Goal: Task Accomplishment & Management: Use online tool/utility

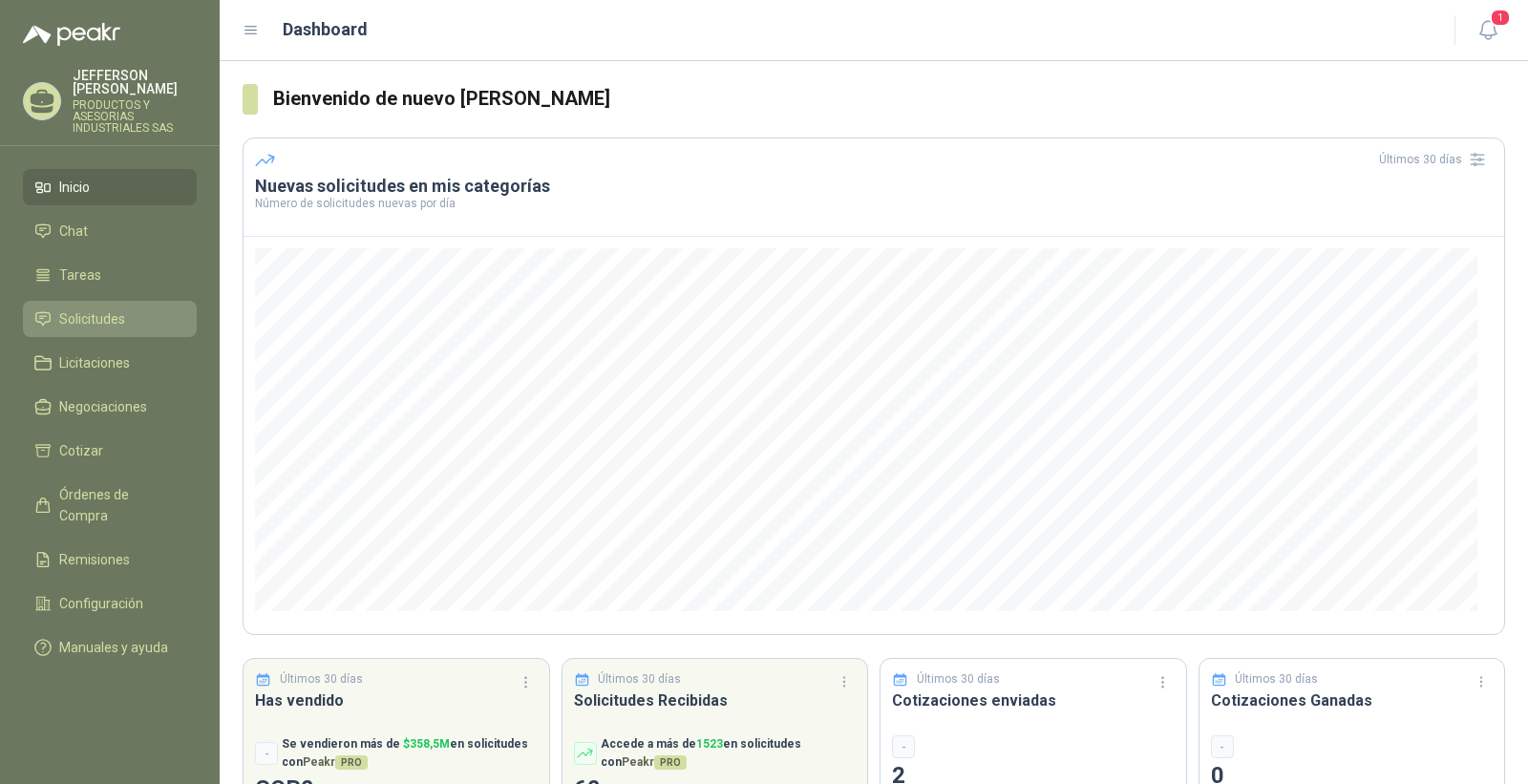
click at [99, 327] on span "Solicitudes" at bounding box center [92, 319] width 66 height 21
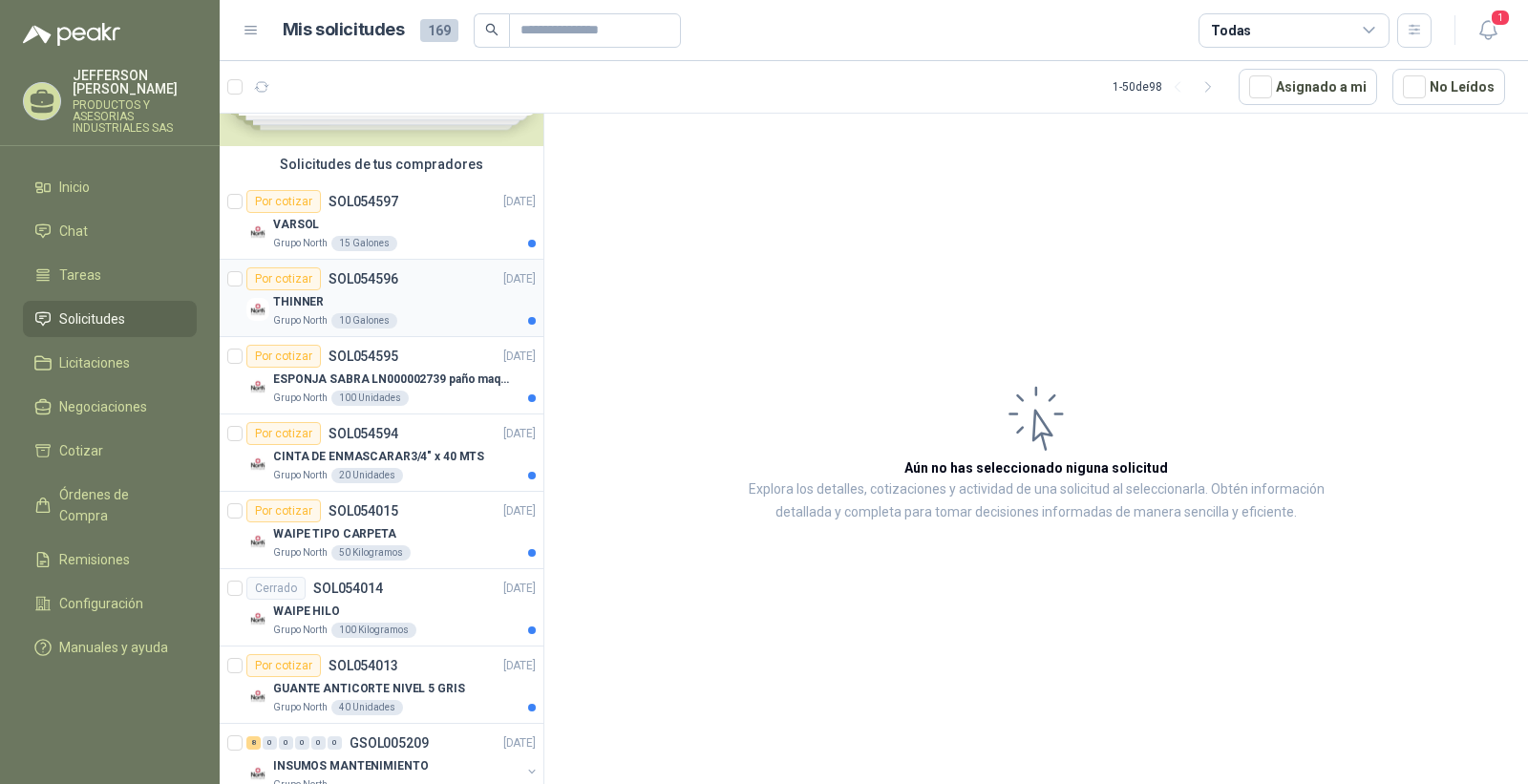
scroll to position [212, 0]
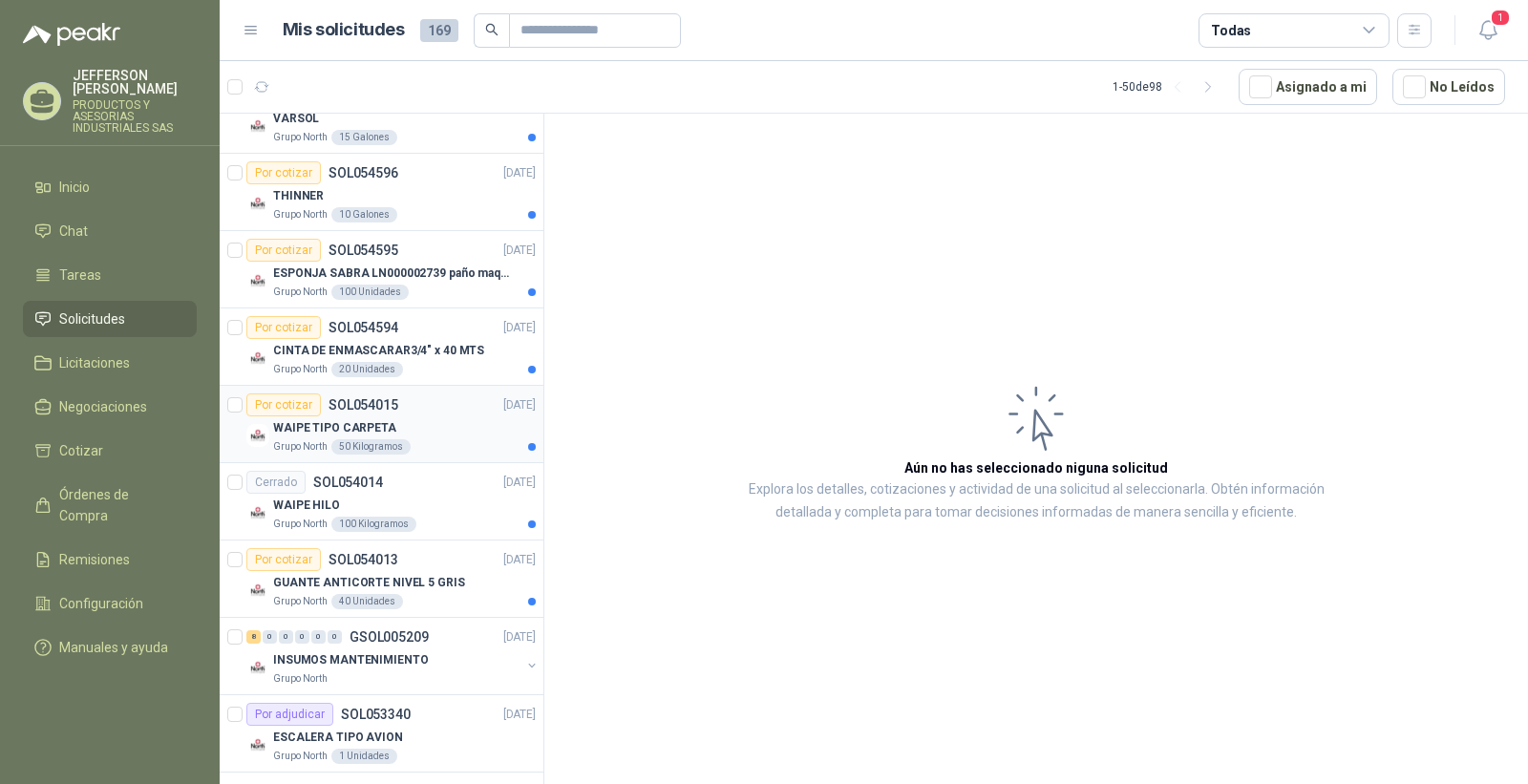
click at [456, 435] on div "WAIPE TIPO CARPETA" at bounding box center [404, 427] width 263 height 23
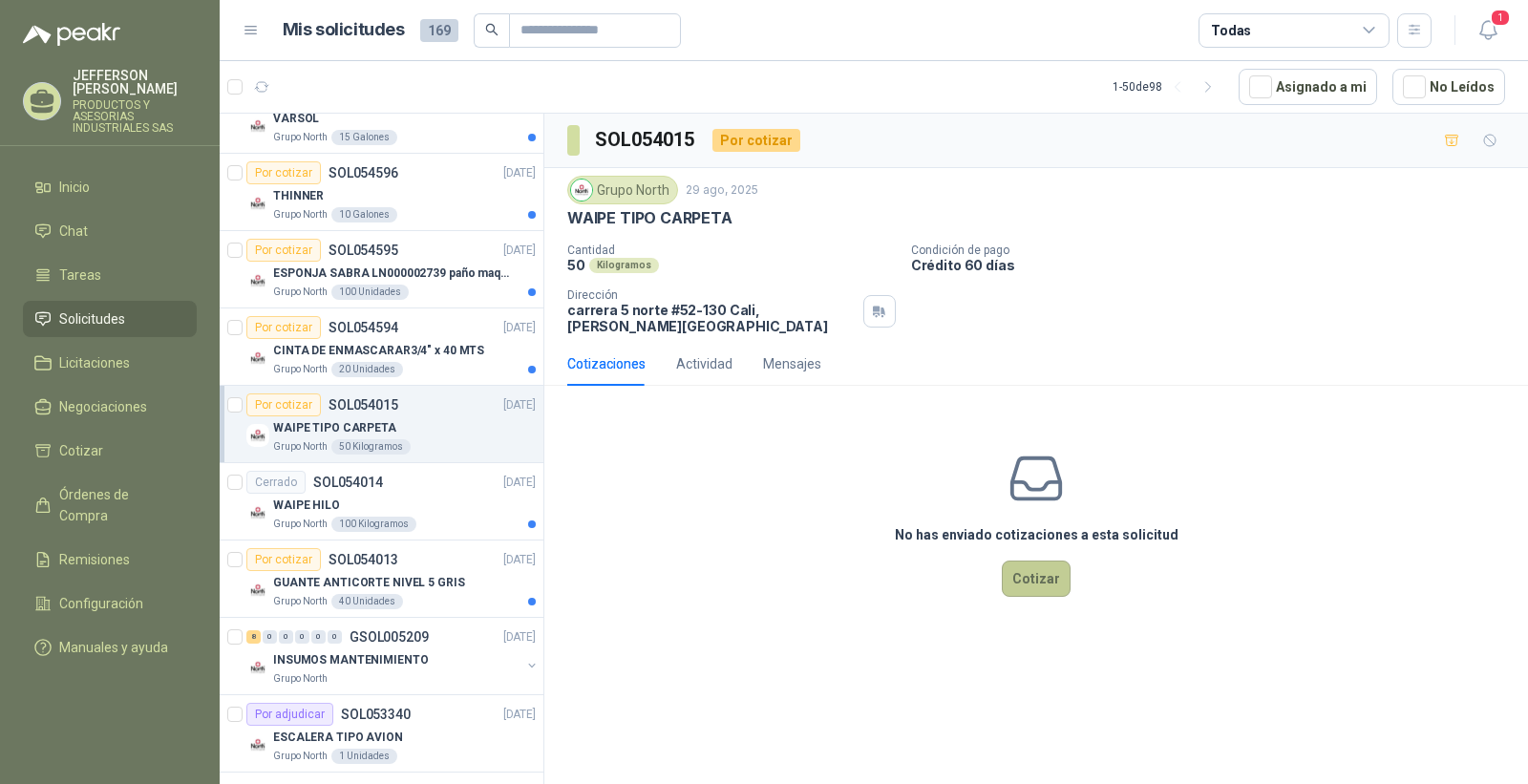
click at [1040, 569] on button "Cotizar" at bounding box center [1036, 579] width 69 height 37
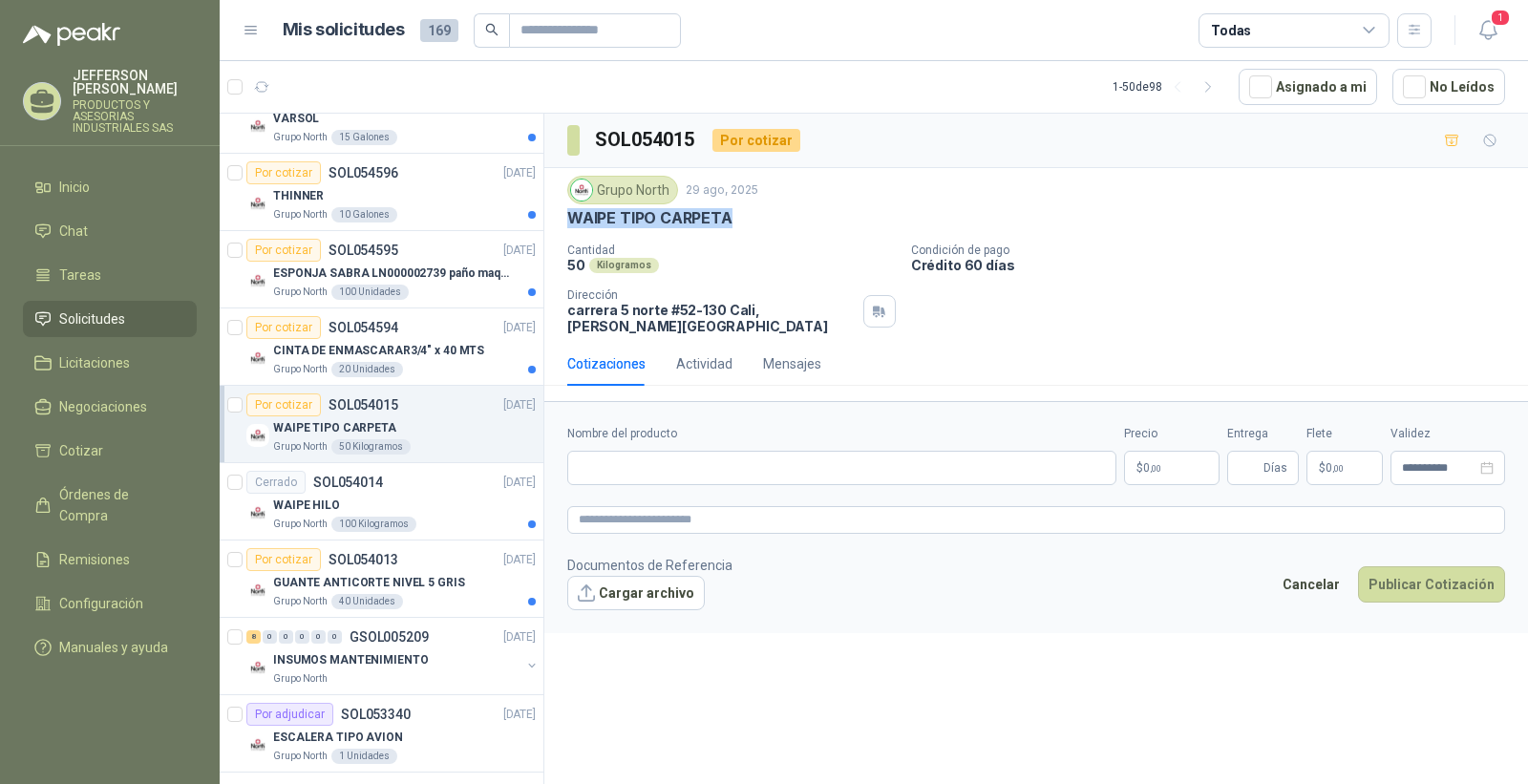
drag, startPoint x: 570, startPoint y: 219, endPoint x: 749, endPoint y: 224, distance: 179.1
click at [749, 224] on div "WAIPE TIPO CARPETA" at bounding box center [1037, 218] width 938 height 20
click at [638, 451] on input "Nombre del producto" at bounding box center [842, 467] width 549 height 35
paste input "**********"
type input "**********"
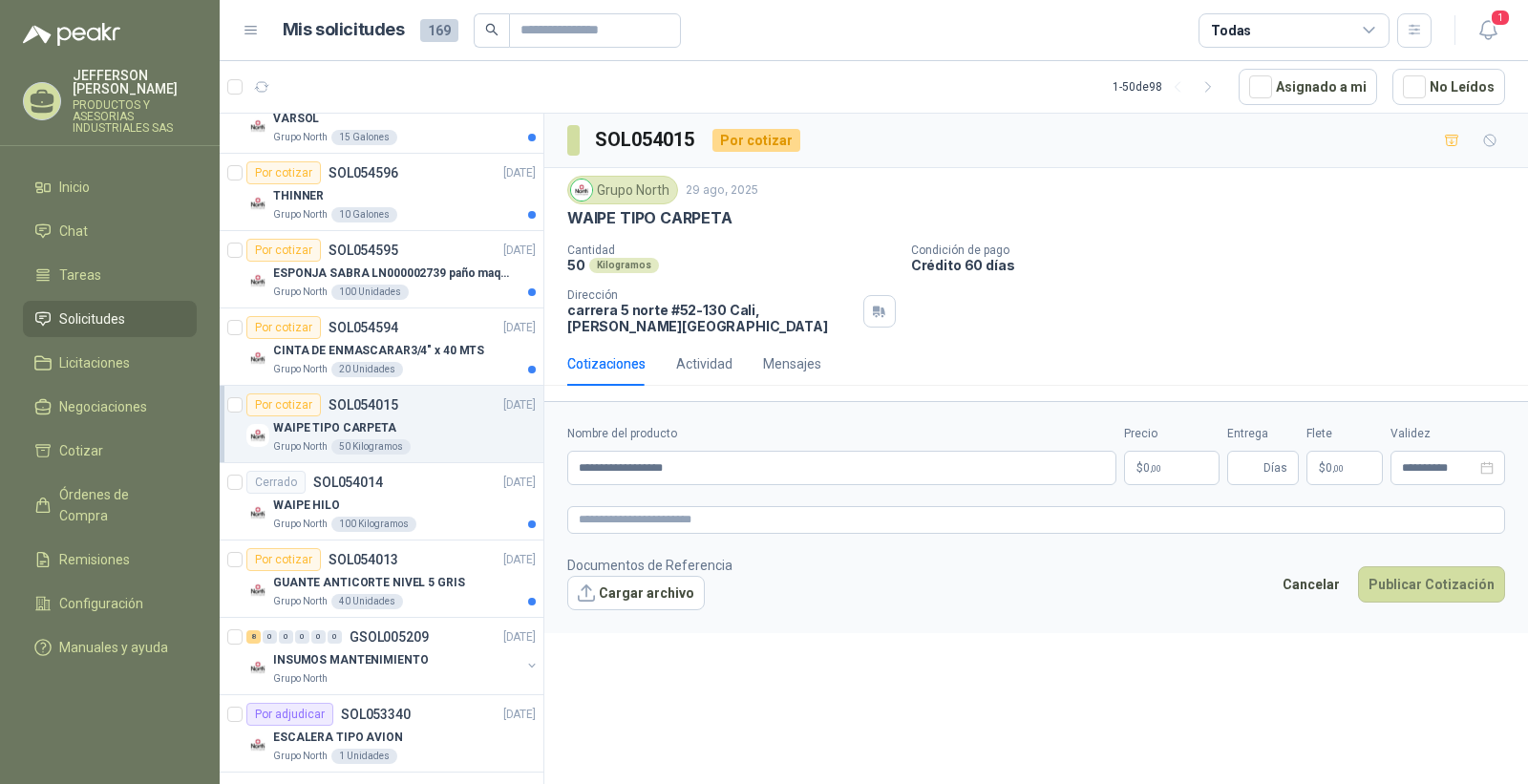
click at [1164, 459] on p "$ 0 ,00" at bounding box center [1172, 467] width 95 height 35
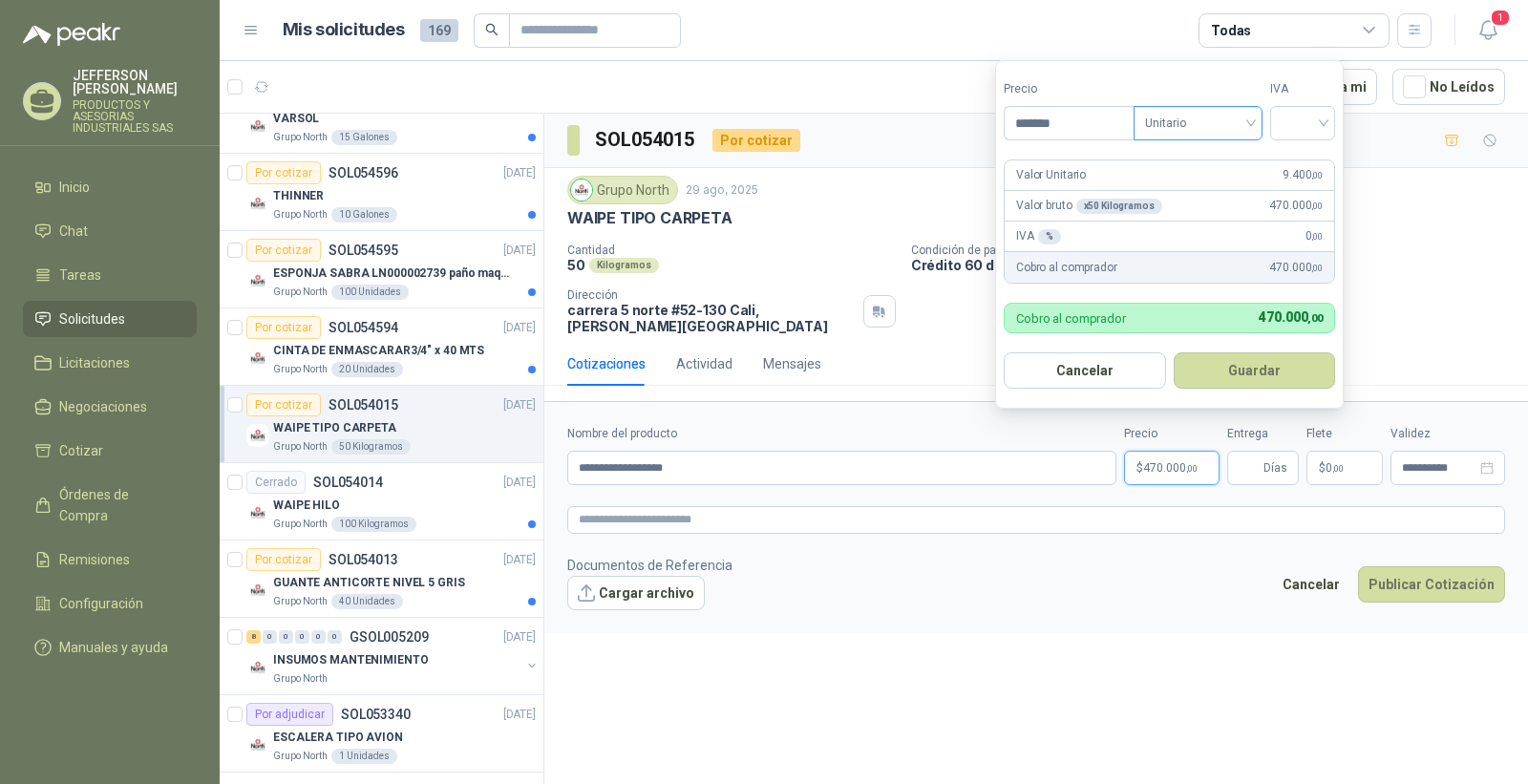
click at [1251, 125] on span "Unitario" at bounding box center [1198, 123] width 106 height 29
type input "*******"
click at [1244, 164] on div "Unitario" at bounding box center [1201, 162] width 98 height 21
click at [1324, 125] on input "search" at bounding box center [1303, 121] width 42 height 29
click at [1303, 167] on div "19%" at bounding box center [1308, 162] width 36 height 21
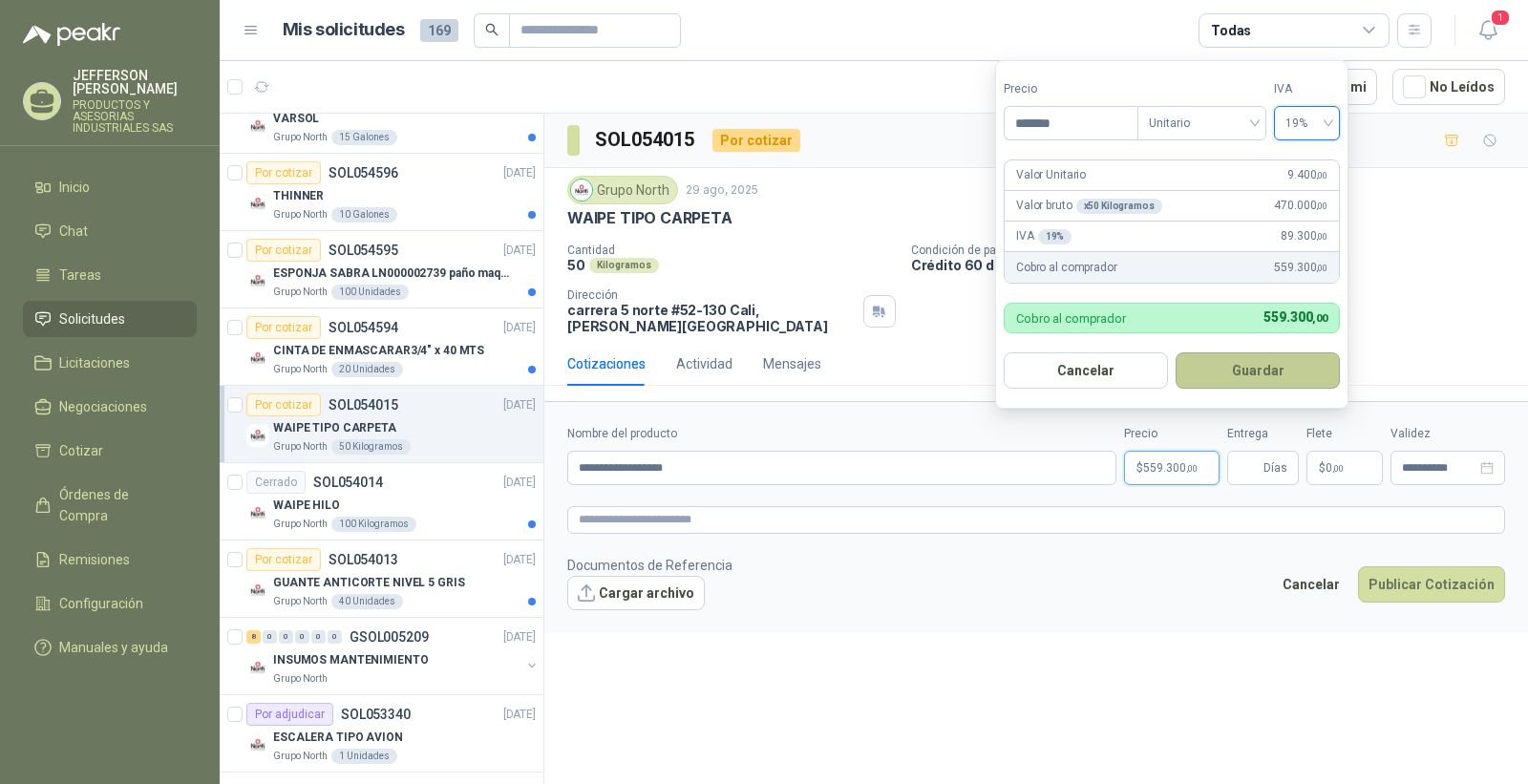
click at [1249, 365] on button "Guardar" at bounding box center [1257, 370] width 164 height 37
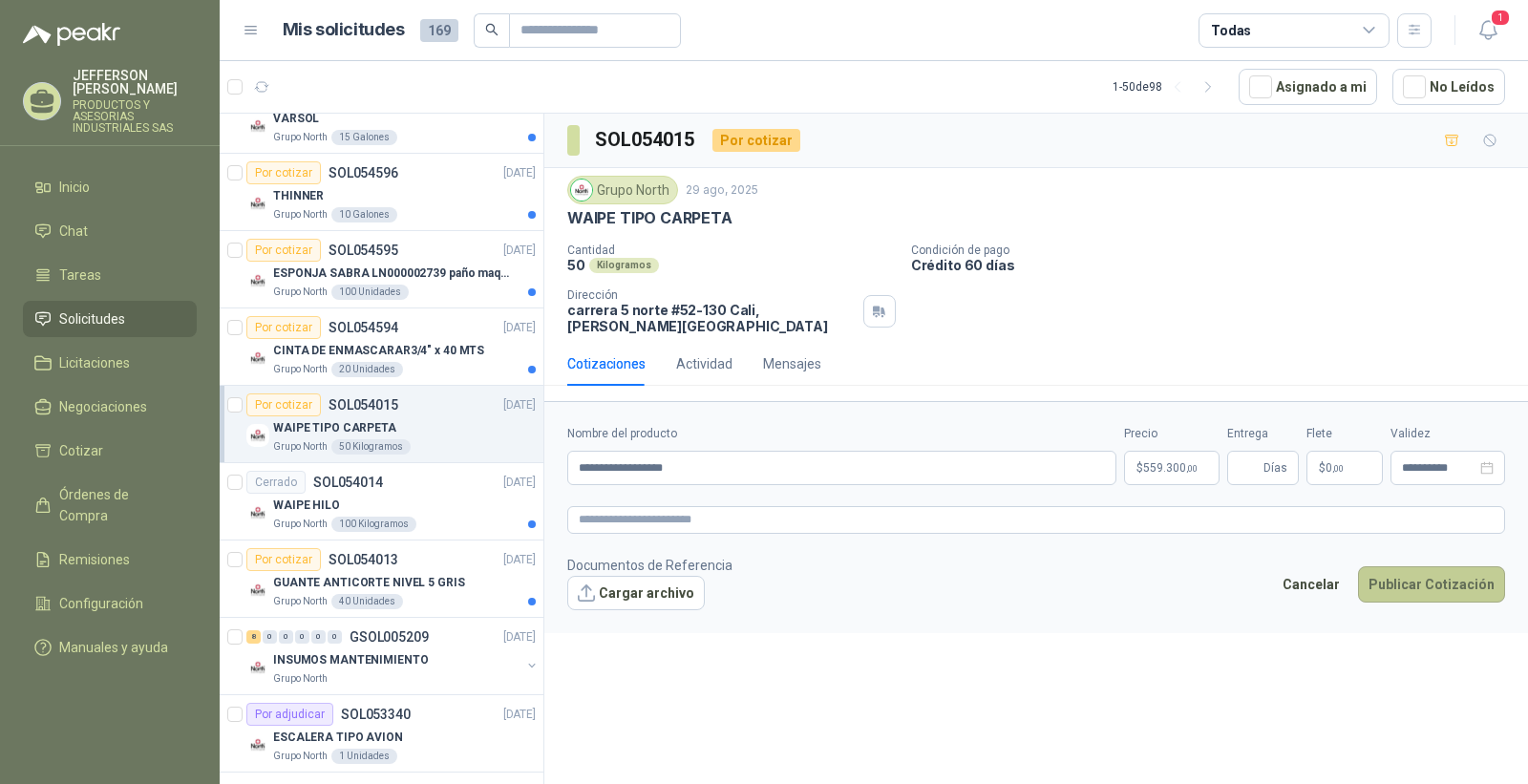
click at [1464, 576] on button "Publicar Cotización" at bounding box center [1432, 585] width 147 height 37
type input "*"
click at [1422, 576] on button "Publicar Cotización" at bounding box center [1432, 585] width 147 height 37
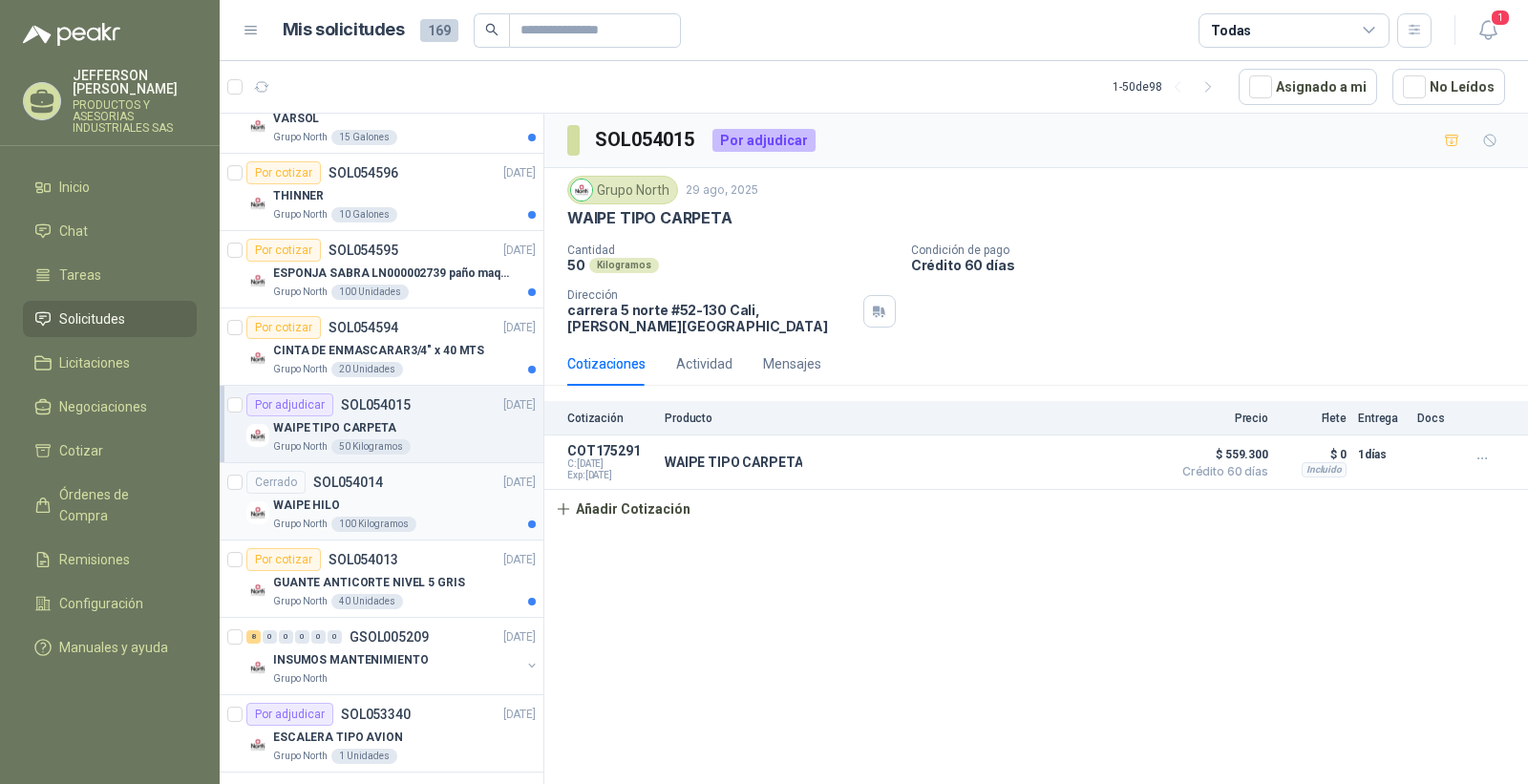
click at [488, 517] on div "Grupo North 100 Kilogramos" at bounding box center [404, 524] width 263 height 15
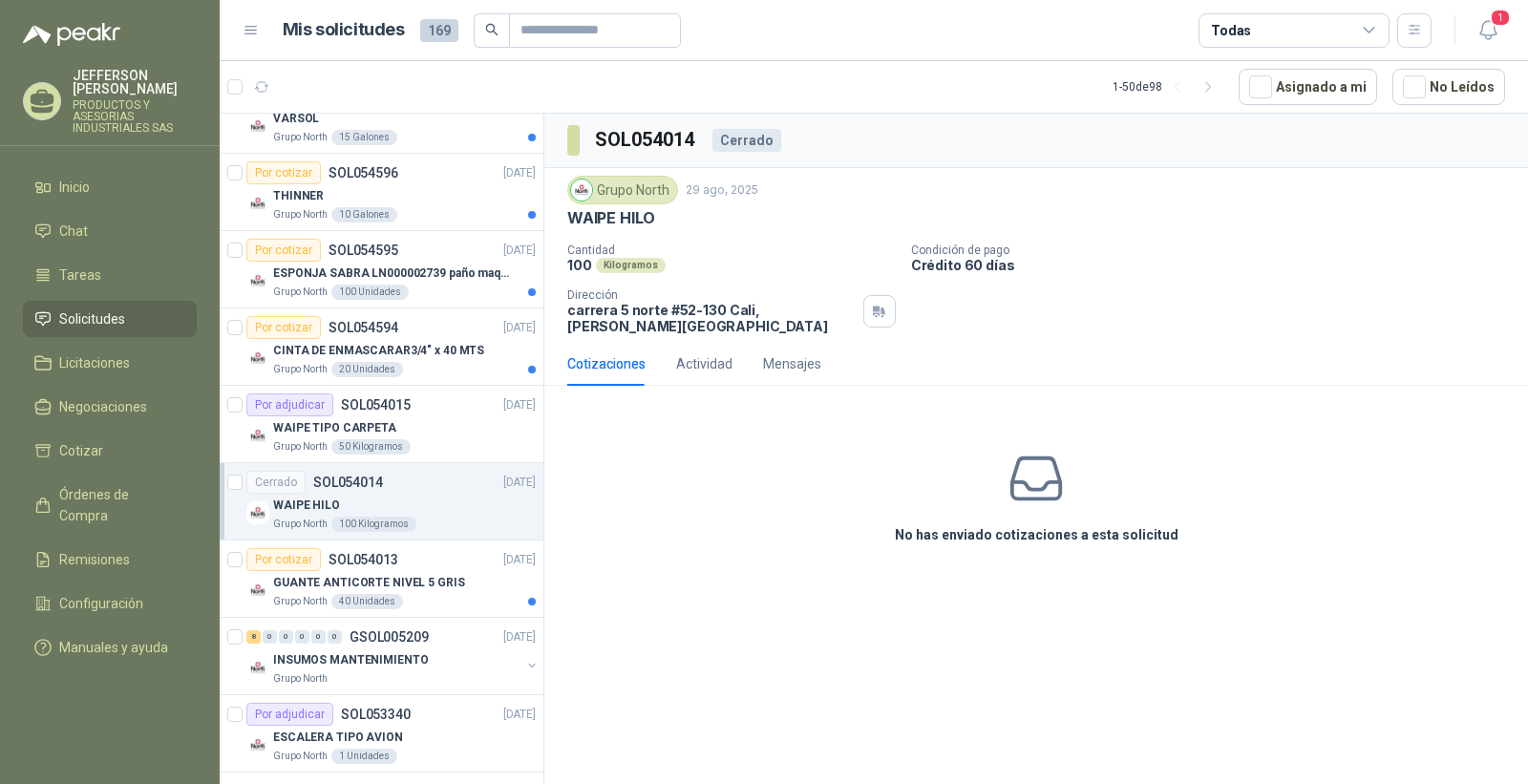
click at [426, 500] on div "WAIPE HILO" at bounding box center [404, 504] width 263 height 23
click at [595, 353] on div "Cotizaciones" at bounding box center [607, 363] width 78 height 21
click at [417, 426] on div "WAIPE TIPO CARPETA" at bounding box center [404, 427] width 263 height 23
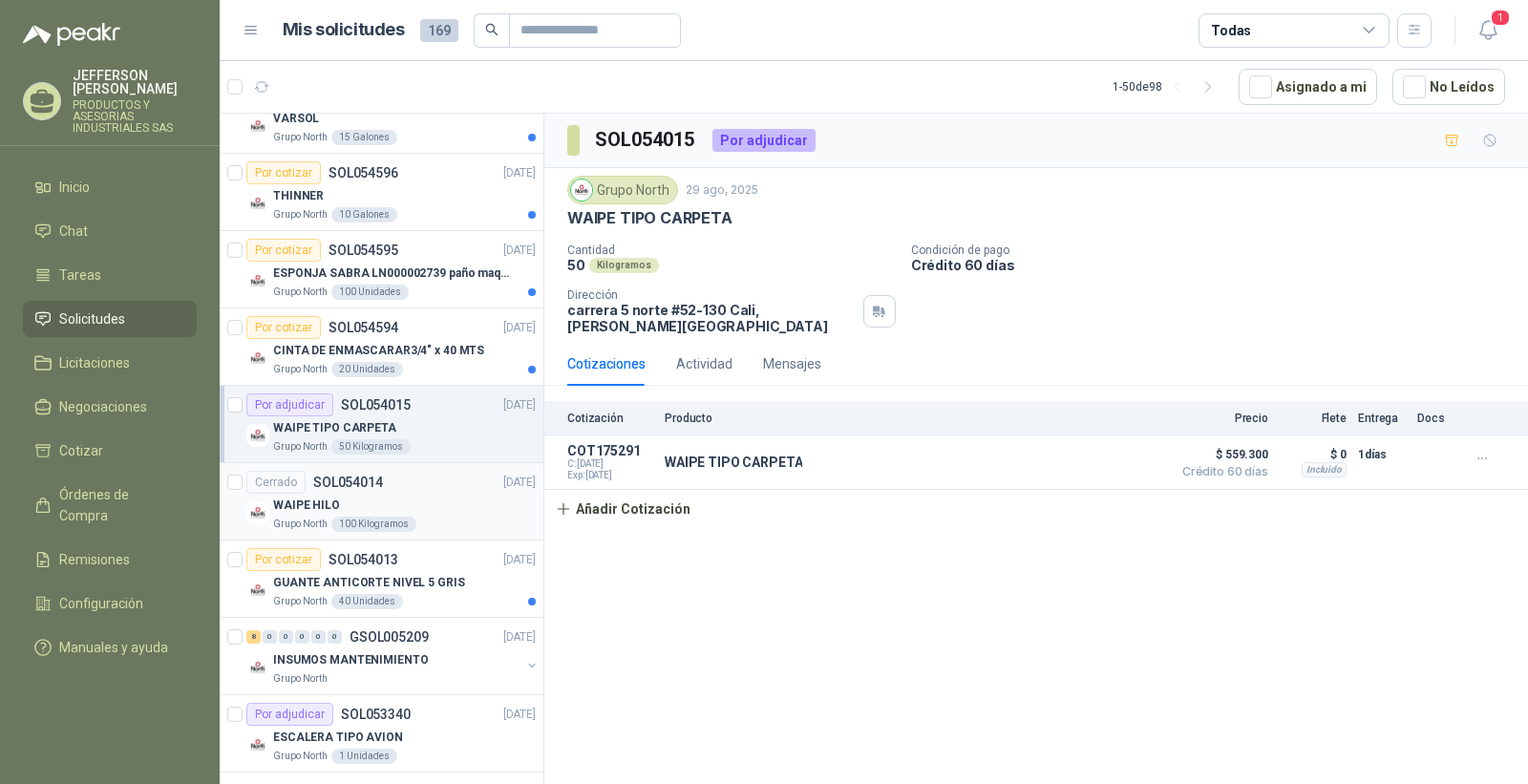
click at [431, 502] on div "WAIPE HILO" at bounding box center [404, 504] width 263 height 23
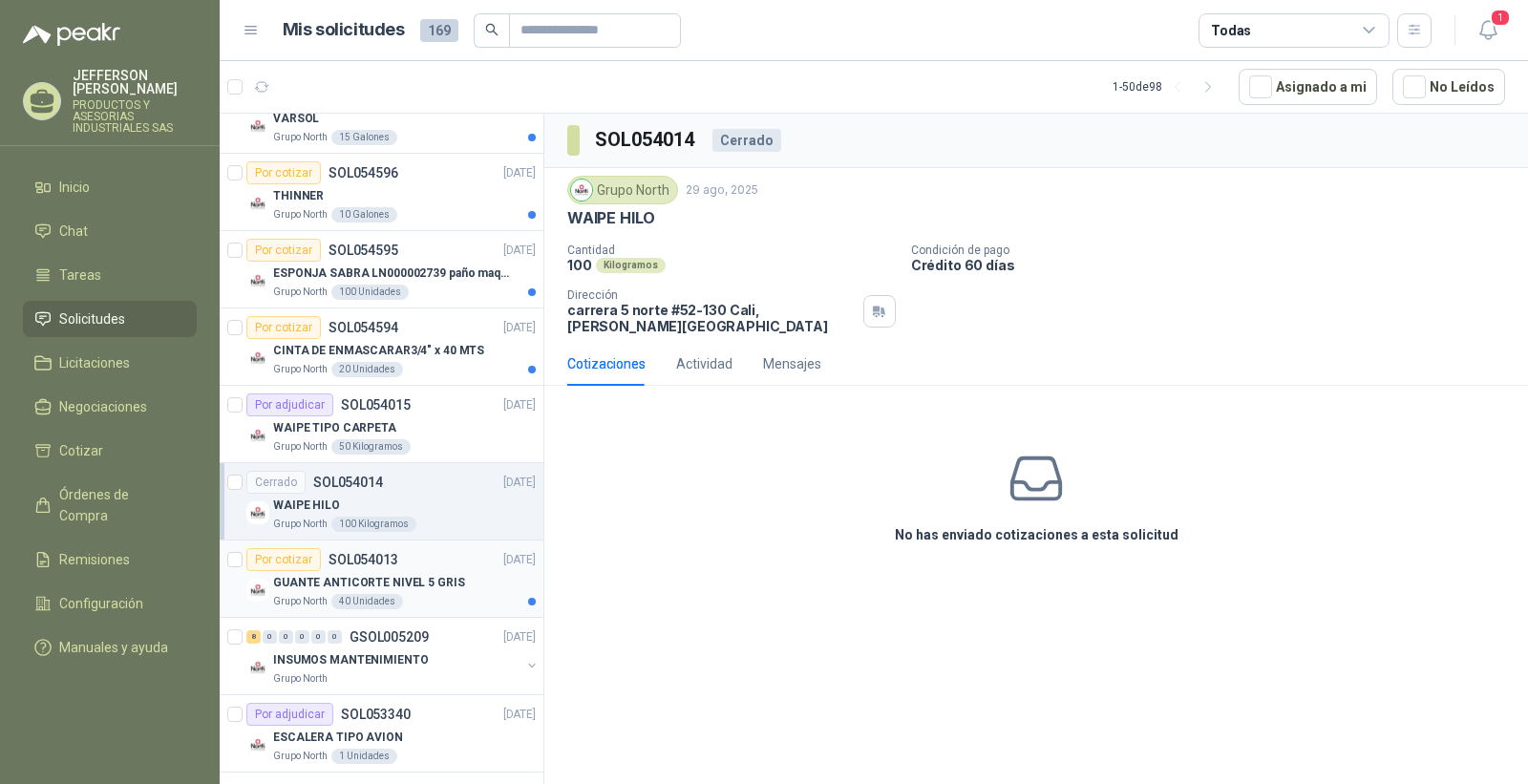
click at [455, 592] on div "GUANTE ANTICORTE NIVEL 5 GRIS" at bounding box center [404, 582] width 263 height 23
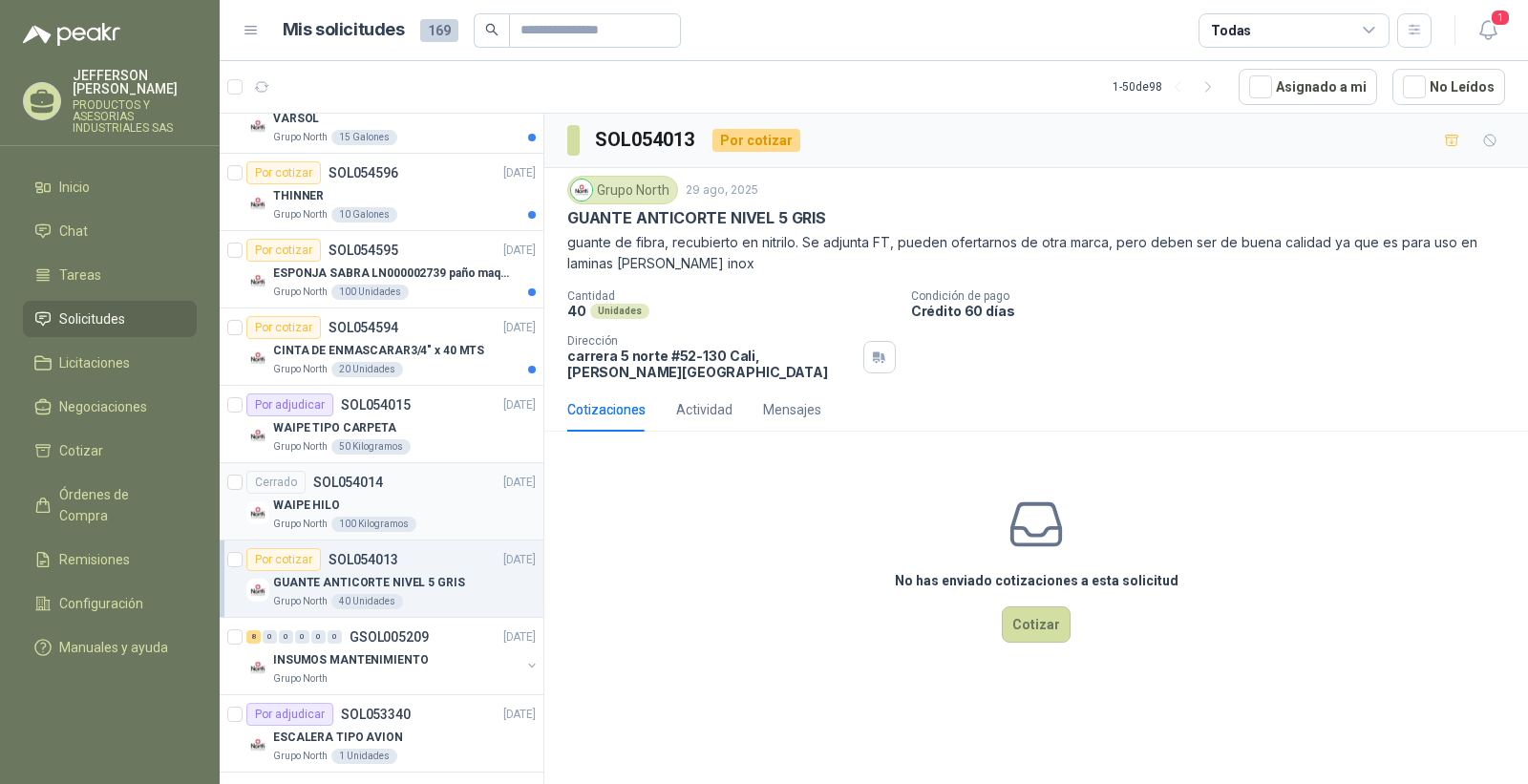
click at [427, 504] on div "WAIPE HILO" at bounding box center [404, 504] width 263 height 23
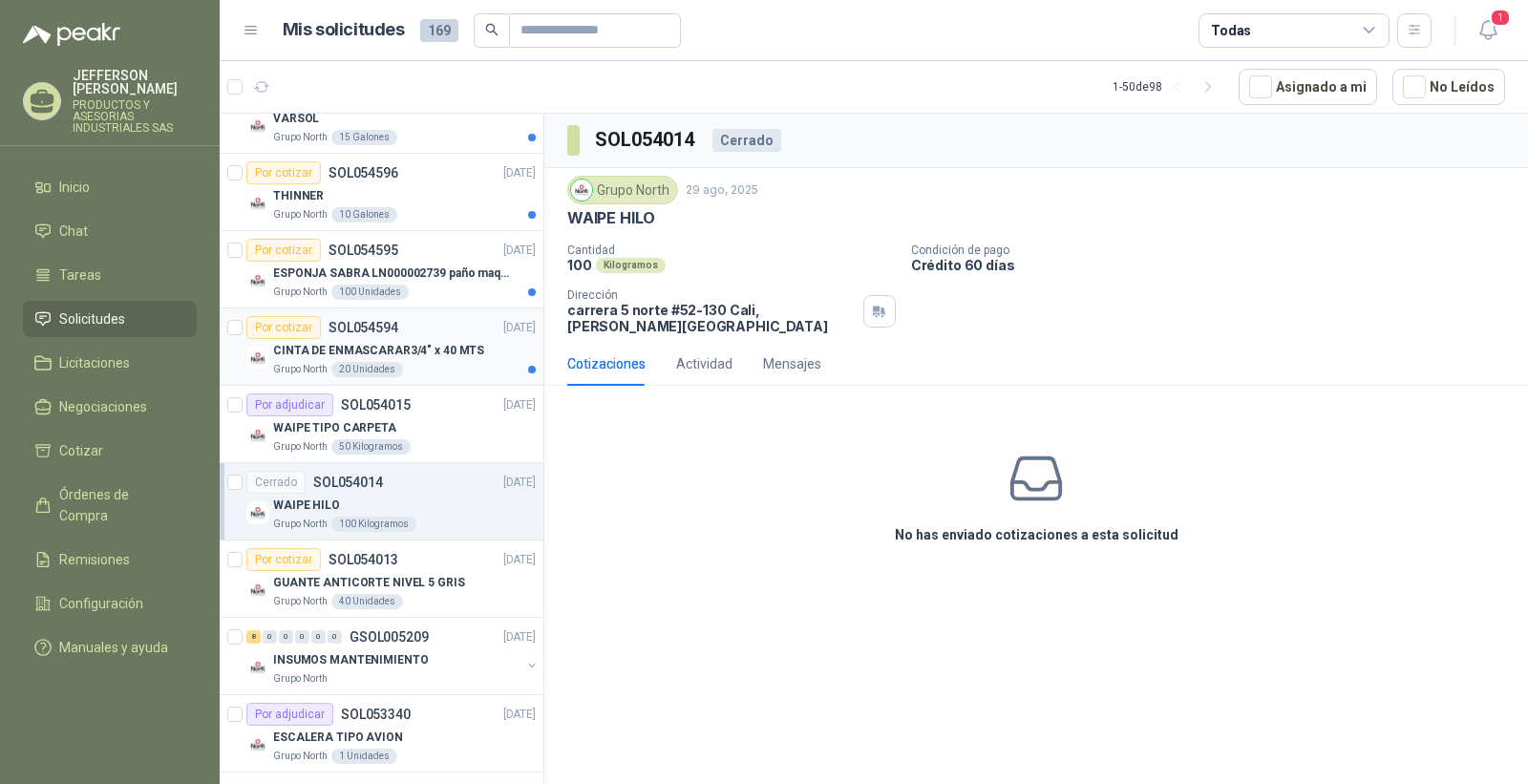
click at [450, 370] on div "Grupo North 20 Unidades" at bounding box center [404, 369] width 263 height 15
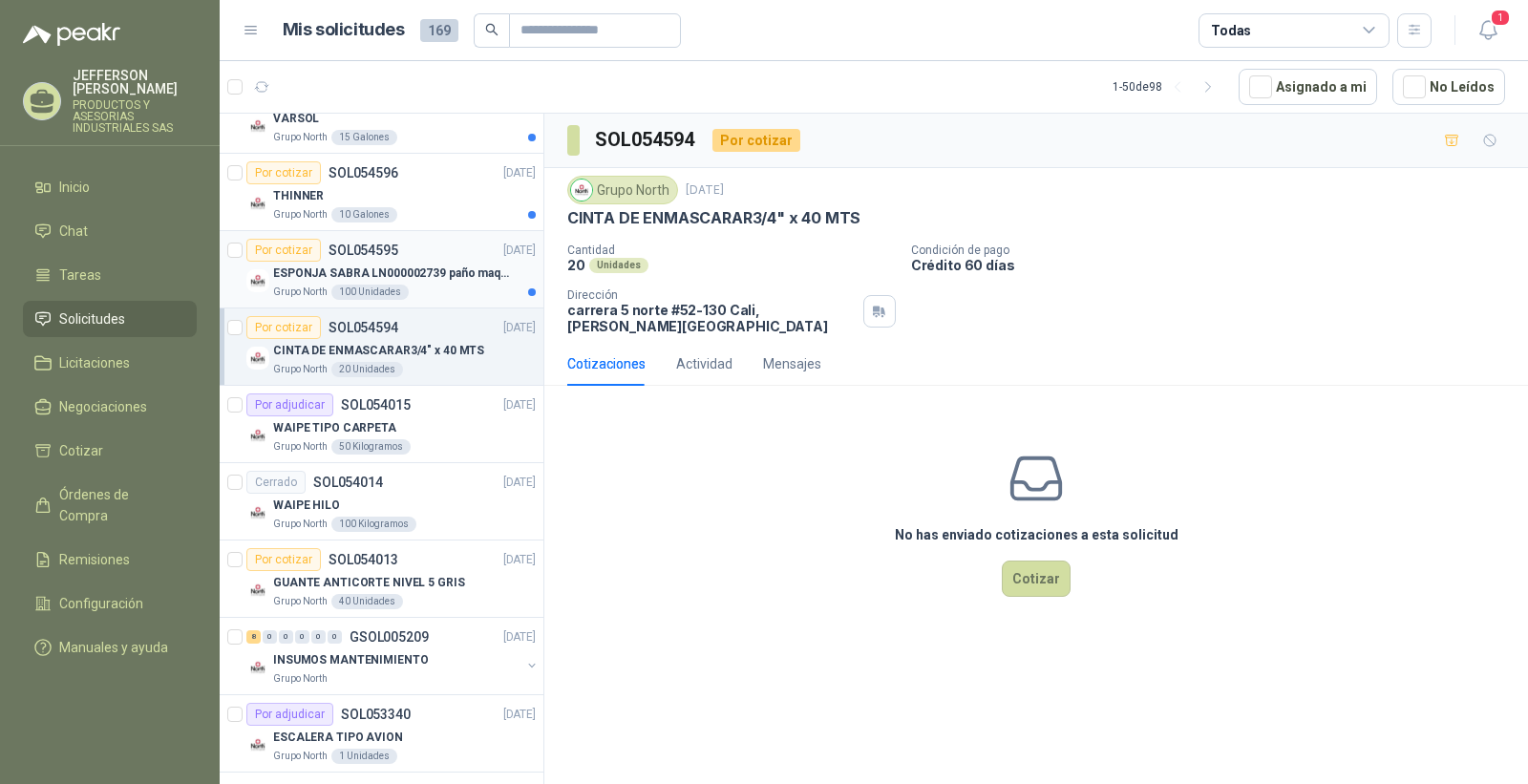
click at [459, 299] on div "Grupo North 100 Unidades" at bounding box center [404, 292] width 263 height 15
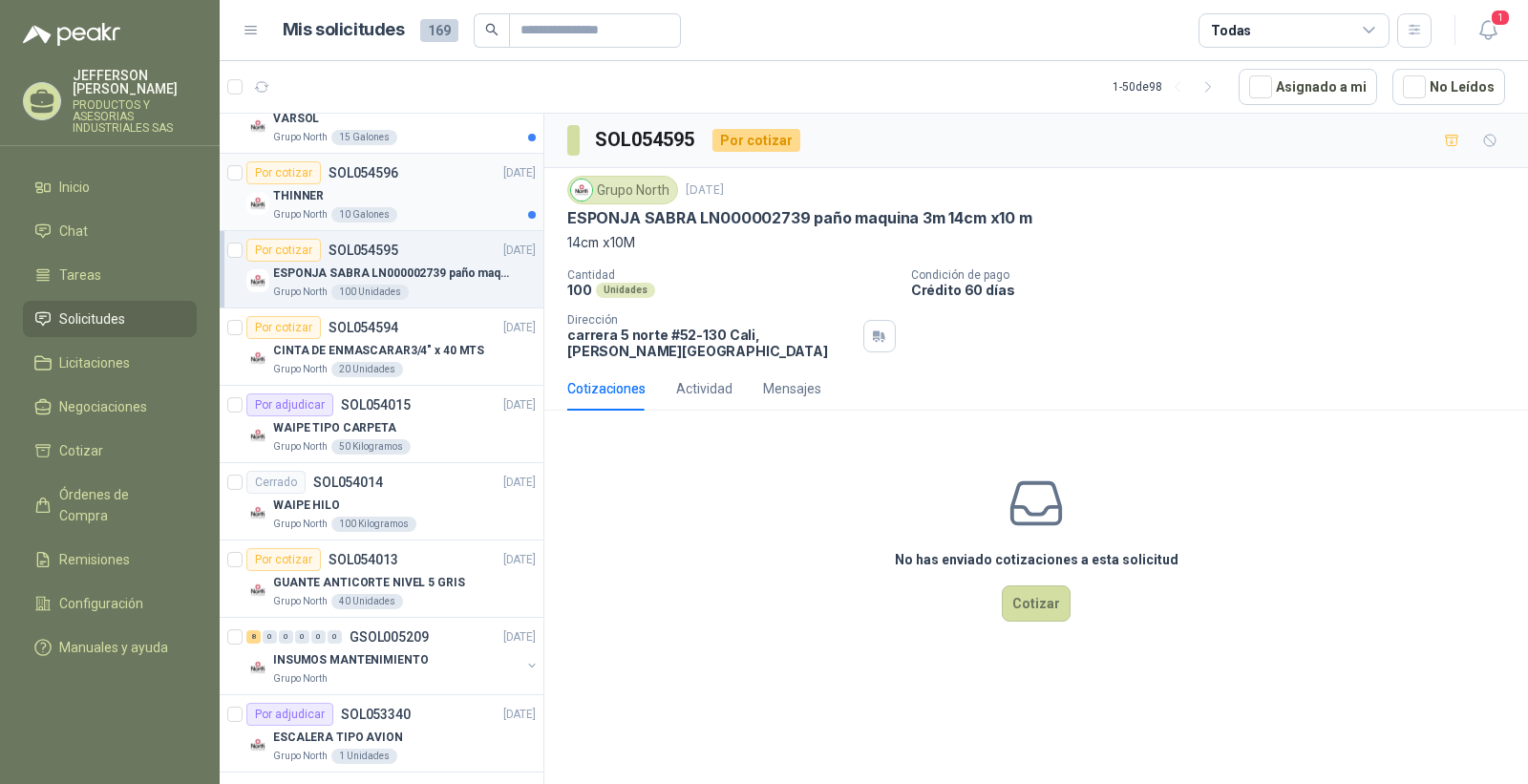
click at [462, 222] on article "Por cotizar SOL054596 [DATE] THINNER Grupo North 10 Galones" at bounding box center [381, 193] width 324 height 77
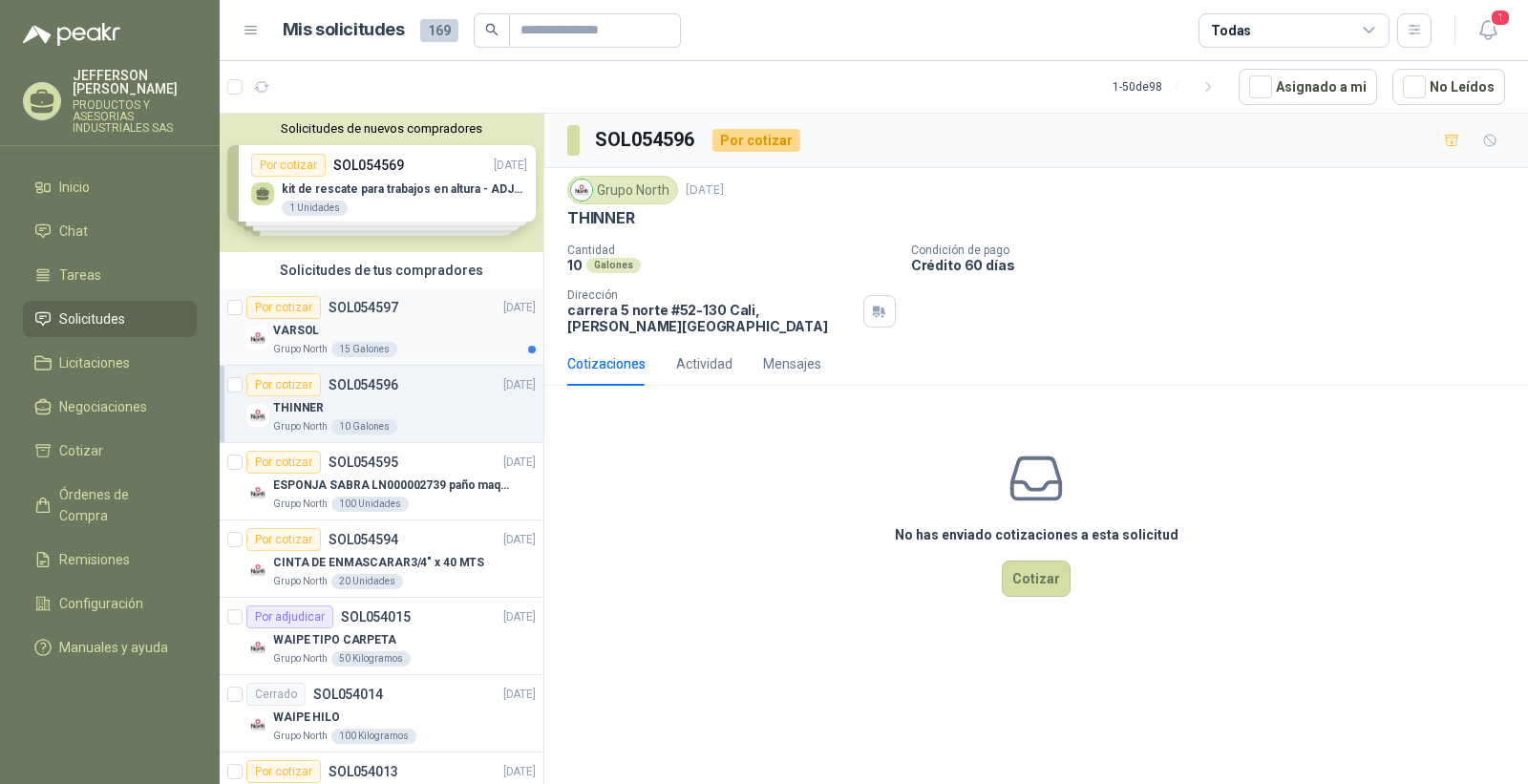
click at [471, 340] on div "VARSOL" at bounding box center [404, 329] width 263 height 23
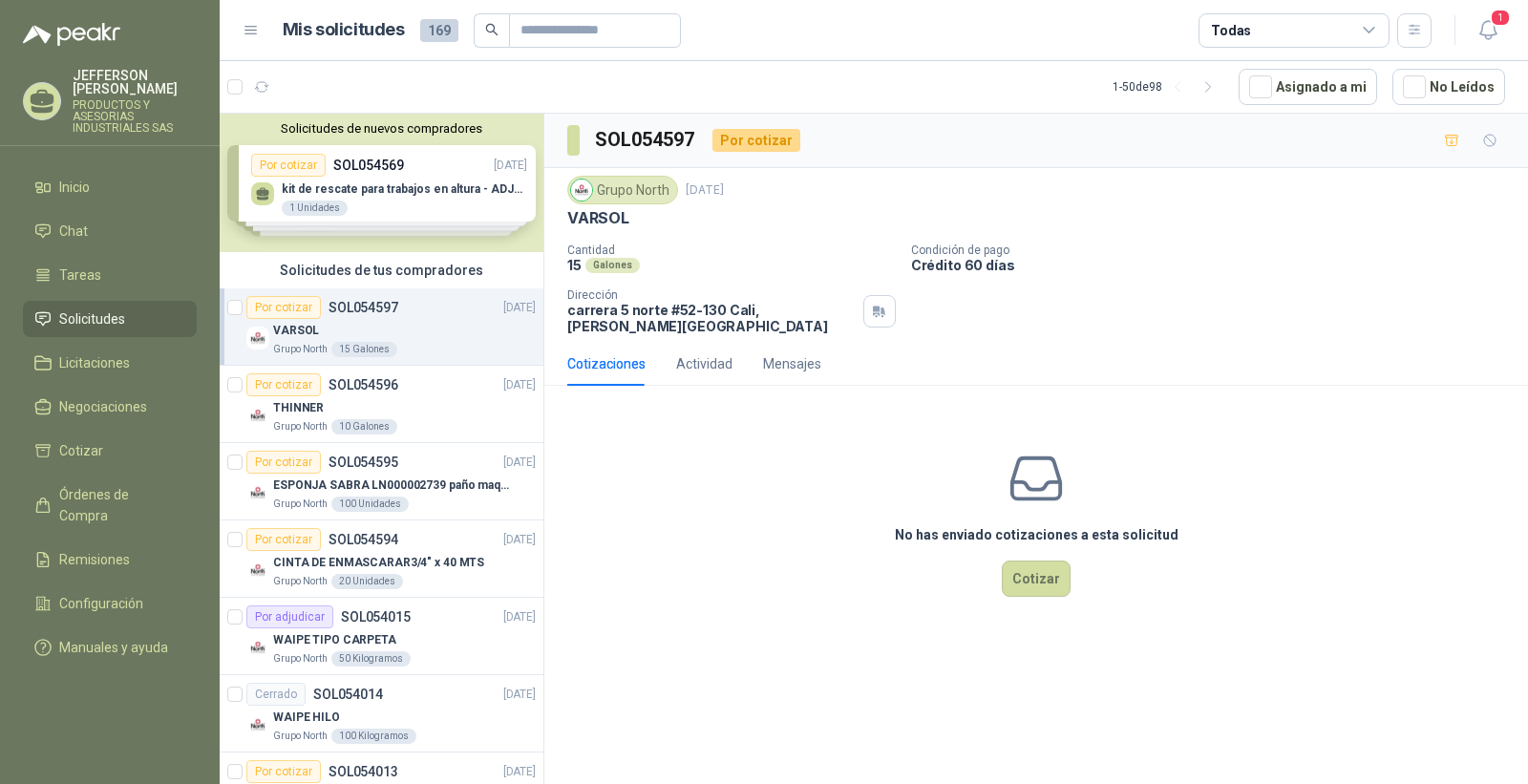
click at [403, 203] on div "Solicitudes de nuevos compradores Por cotizar SOL054569 [DATE] kit de rescate p…" at bounding box center [381, 183] width 324 height 139
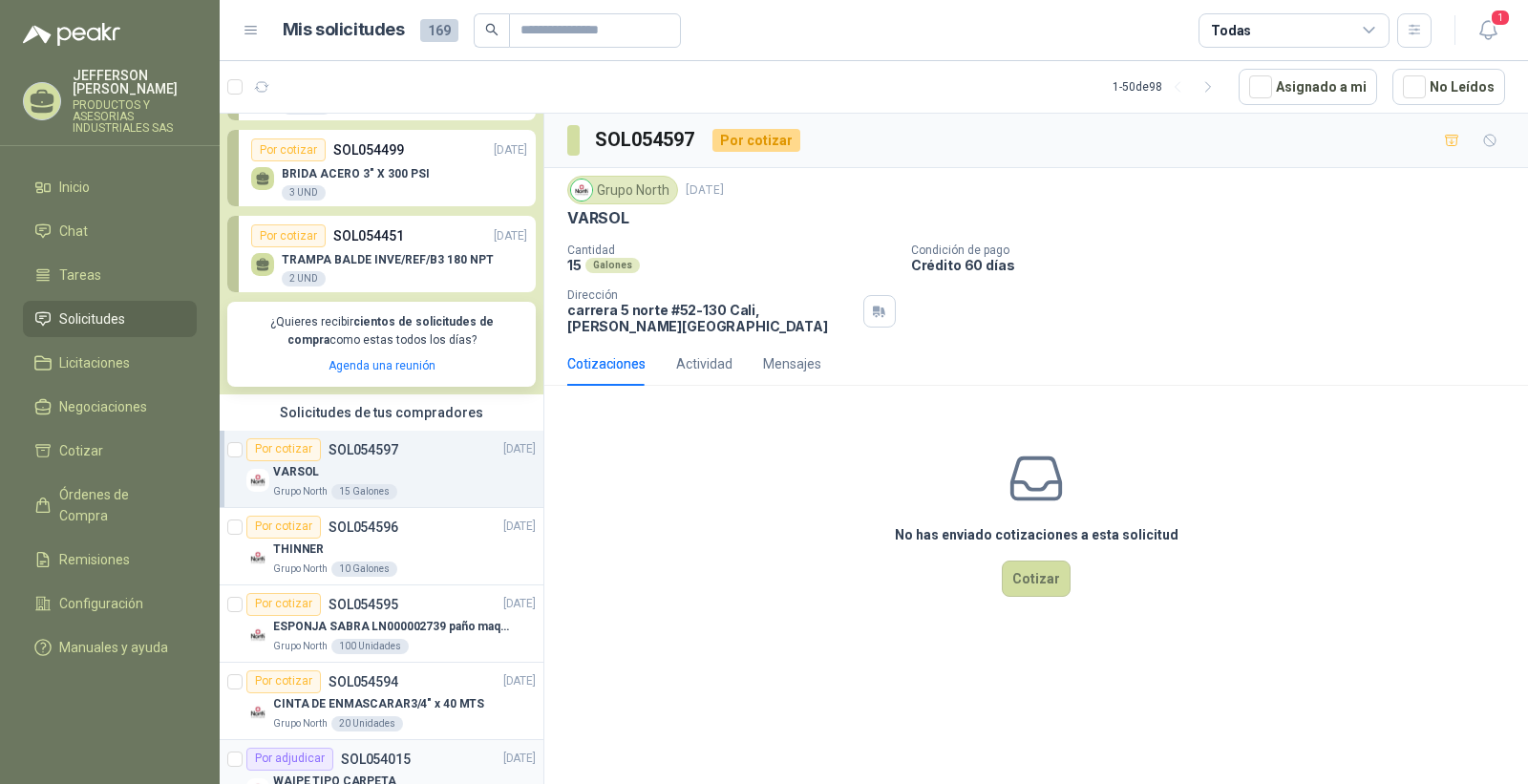
scroll to position [424, 0]
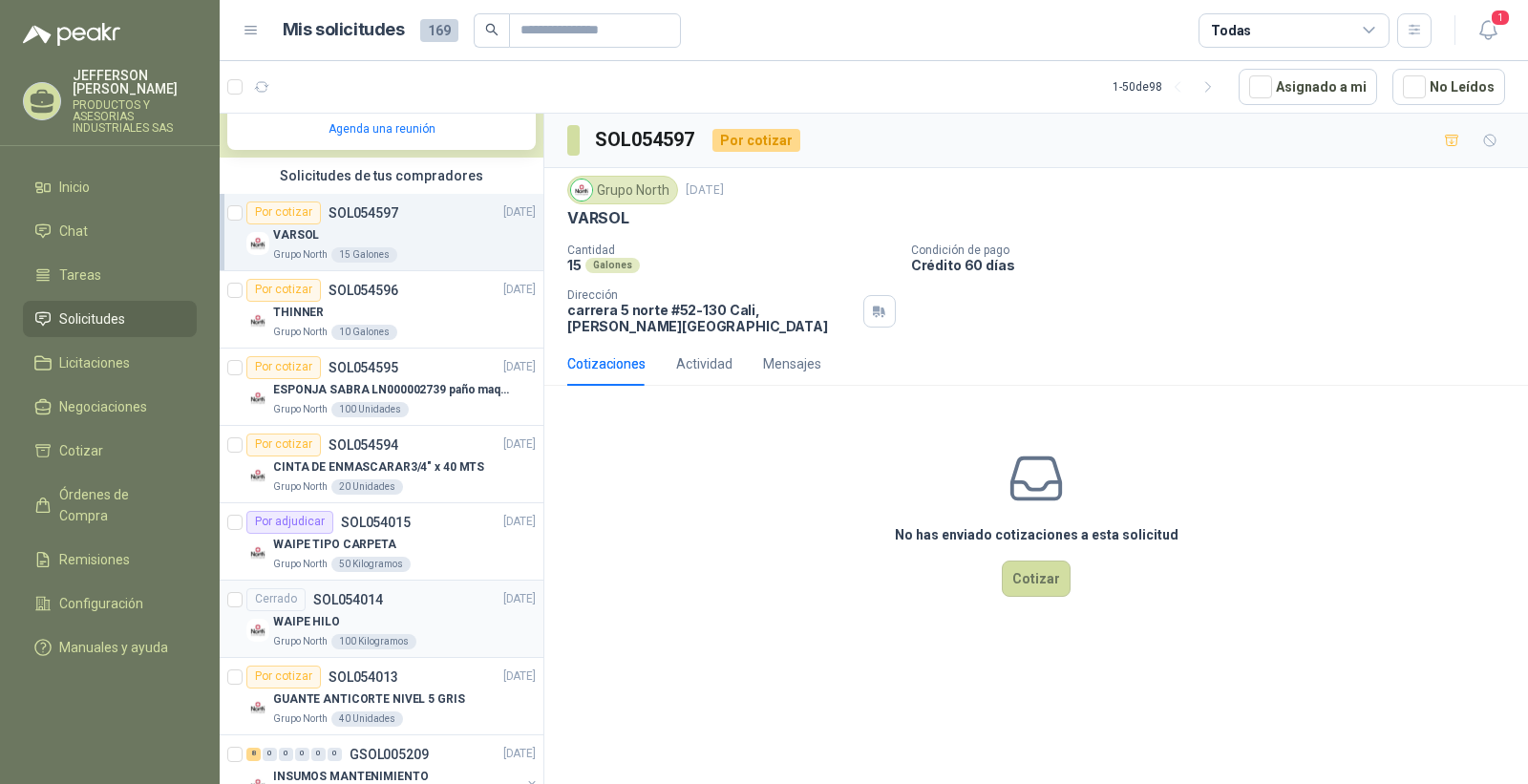
click at [445, 614] on div "WAIPE HILO" at bounding box center [404, 622] width 263 height 23
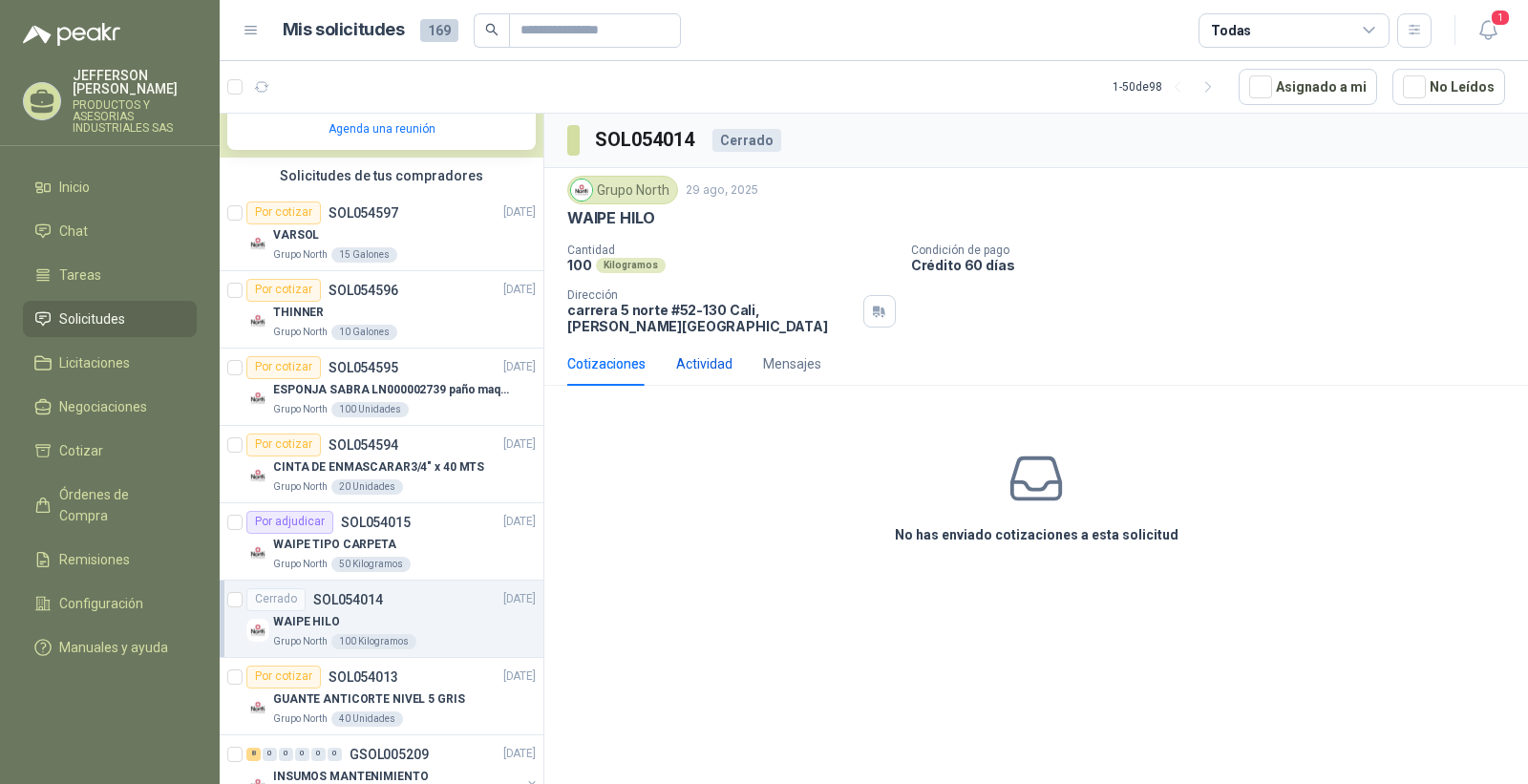
click at [715, 353] on div "Actividad" at bounding box center [704, 363] width 57 height 21
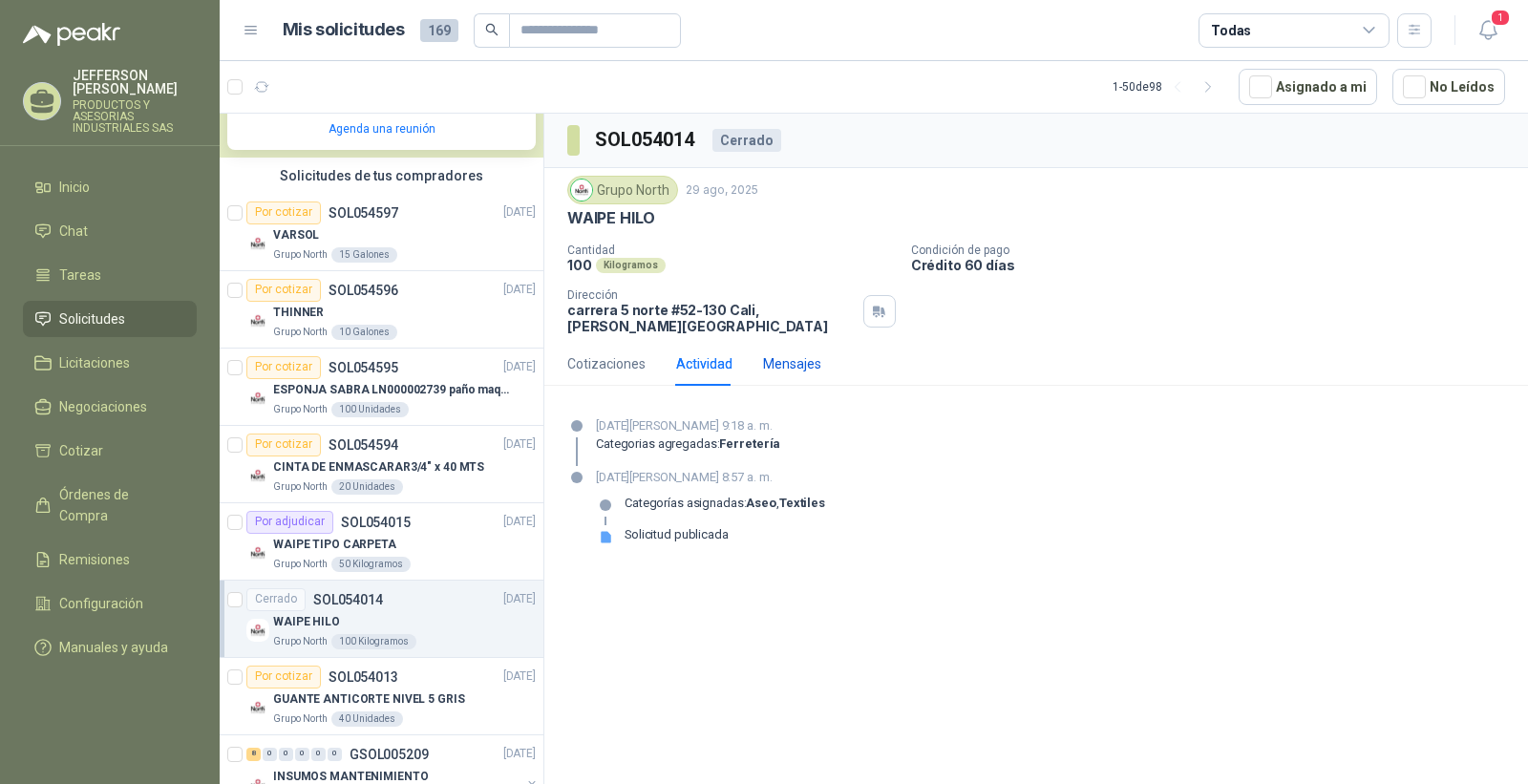
click at [785, 353] on div "Mensajes" at bounding box center [792, 363] width 59 height 21
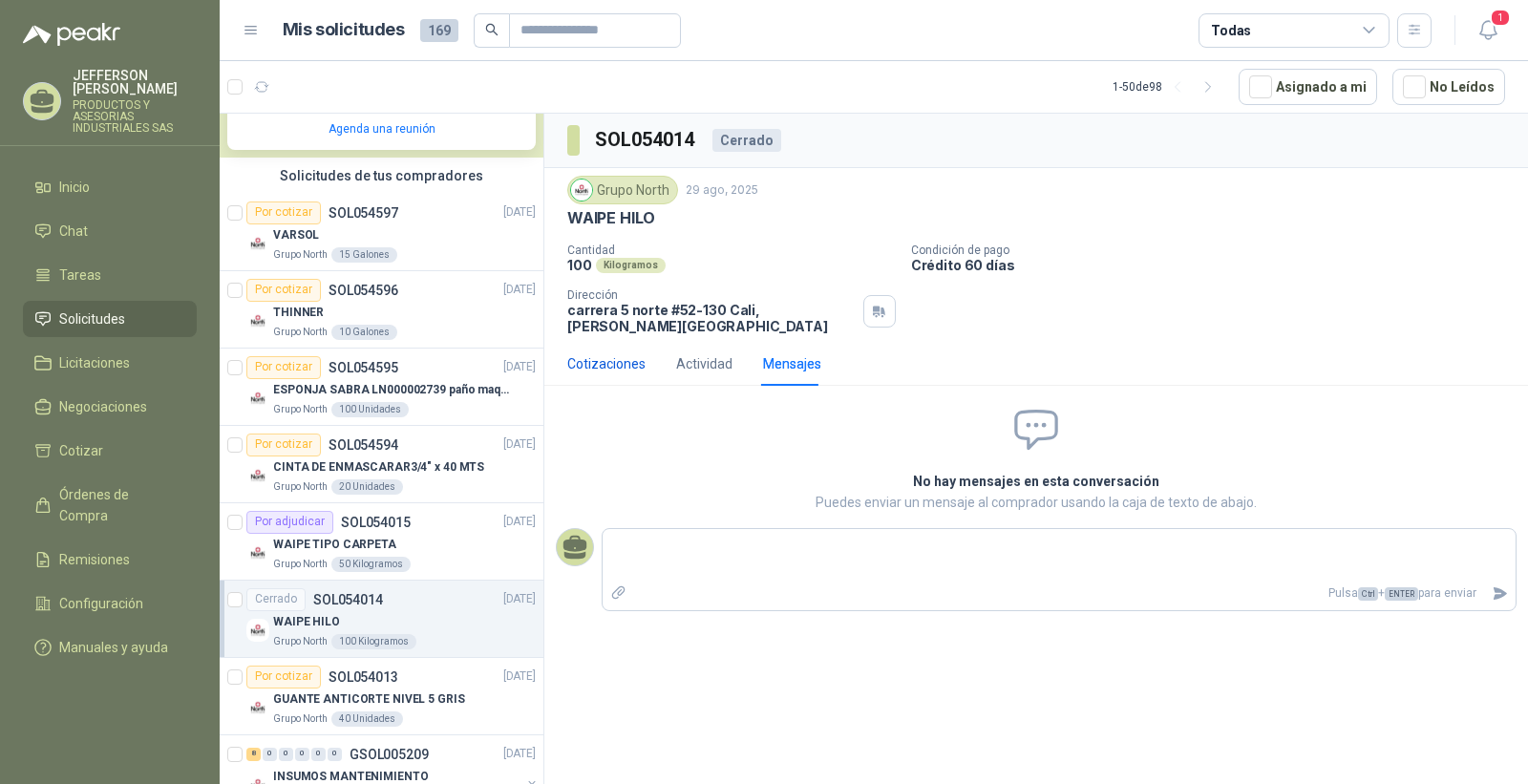
click at [602, 353] on div "Cotizaciones" at bounding box center [607, 363] width 78 height 21
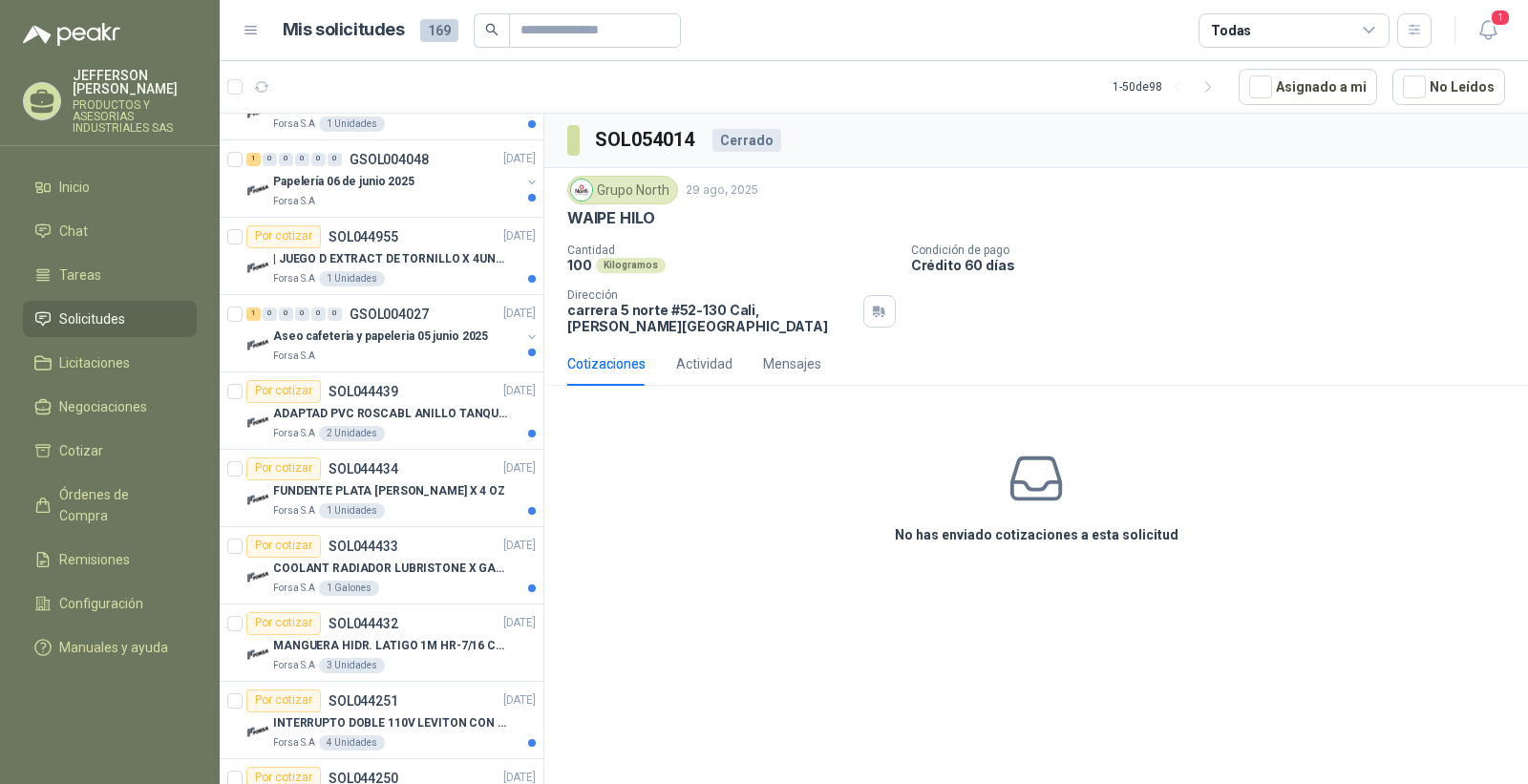
scroll to position [2439, 0]
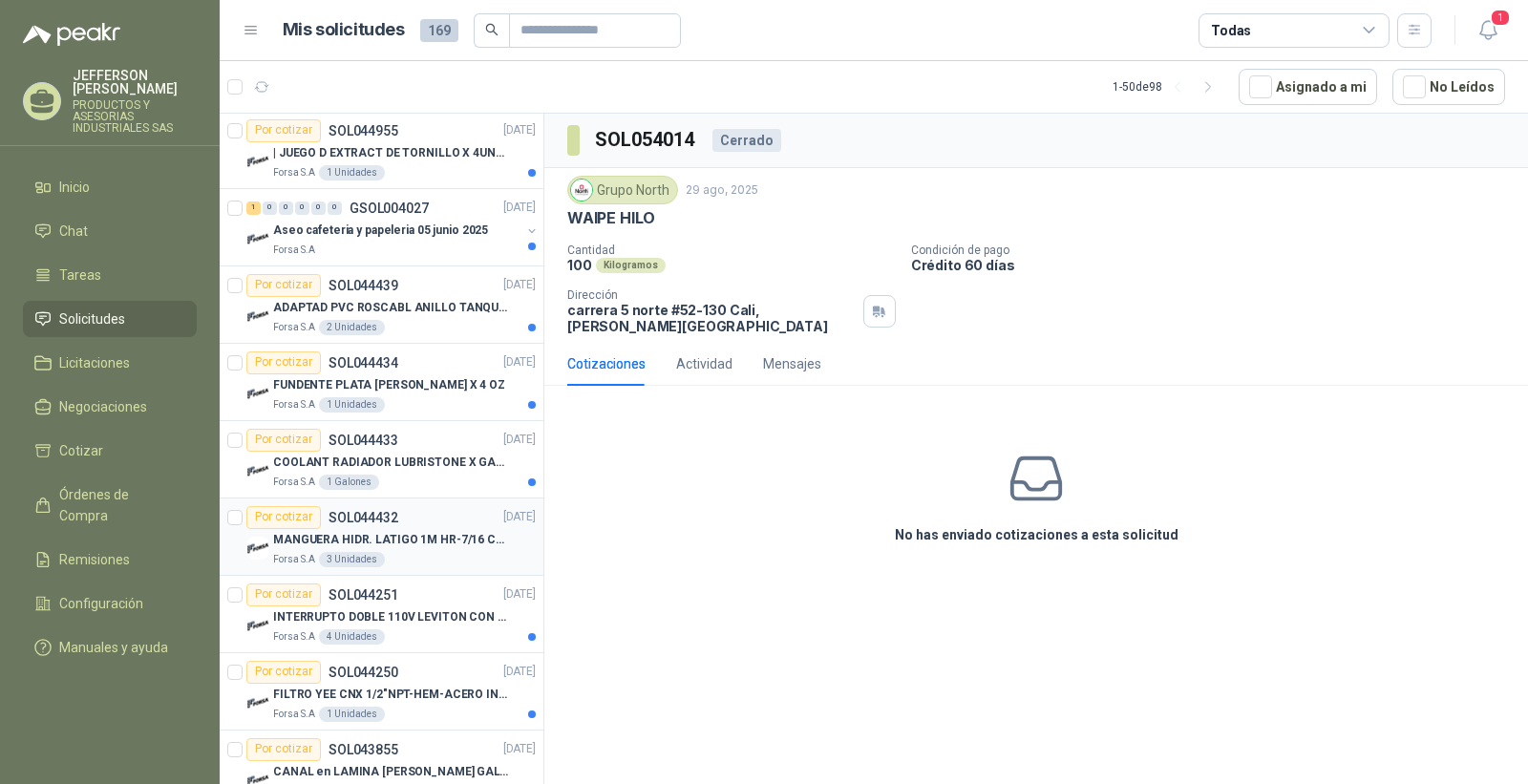
click at [420, 542] on p "MANGUERA HIDR. LATIGO 1M HR-7/16 COPAS 1" at bounding box center [392, 540] width 238 height 18
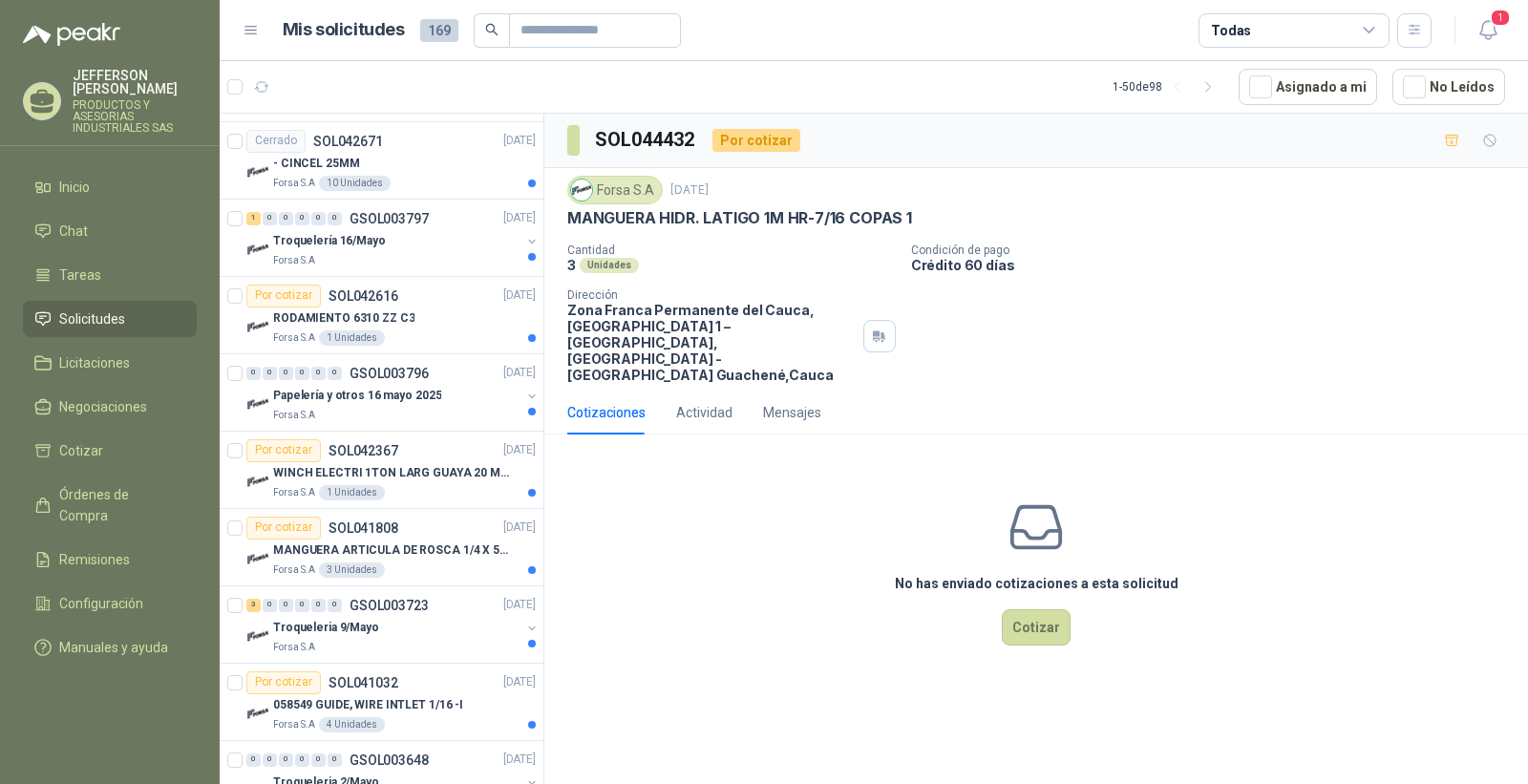
scroll to position [3500, 0]
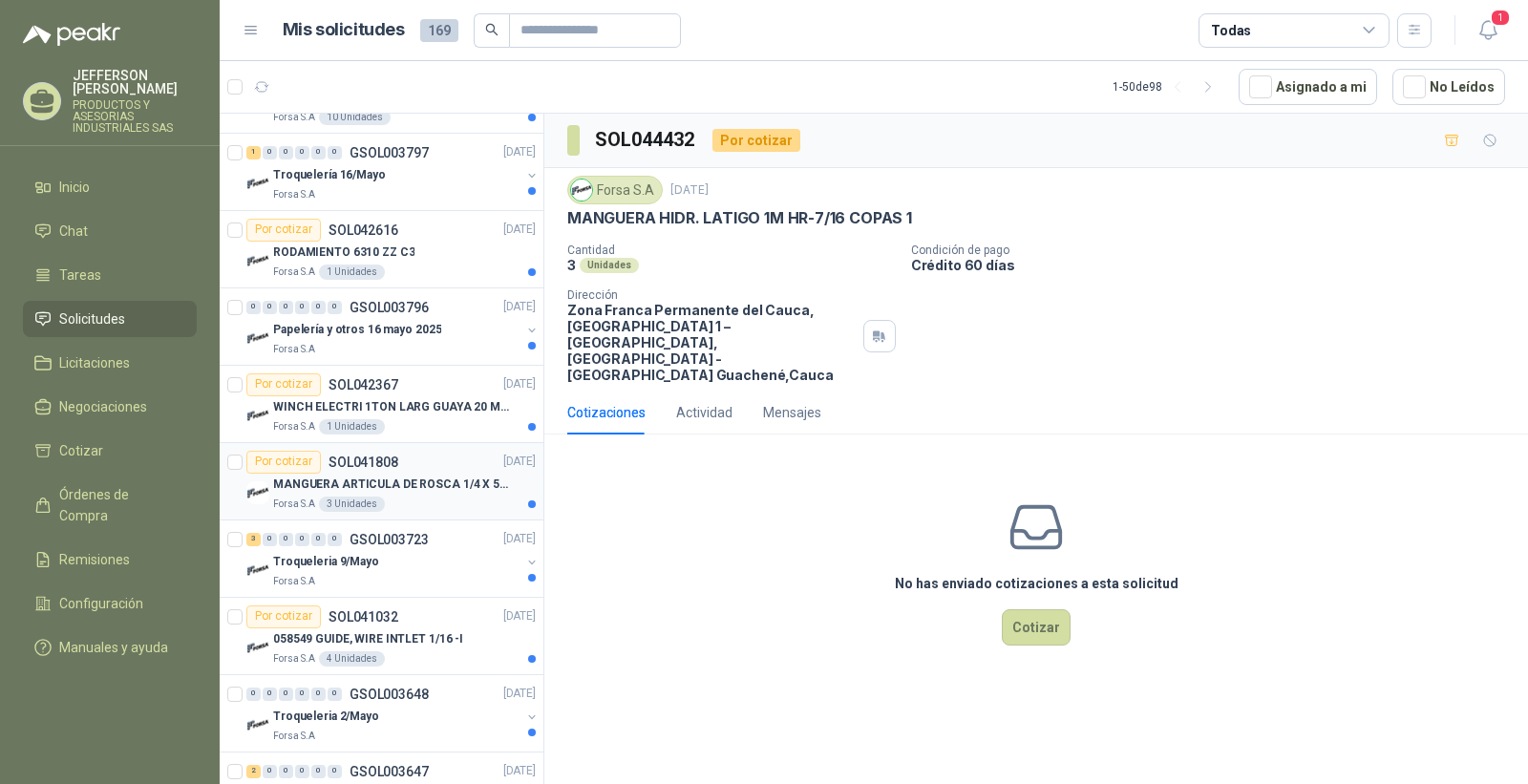
click at [442, 490] on p "MANGUERA ARTICULA DE ROSCA 1/4 X 50CM-N" at bounding box center [392, 484] width 238 height 18
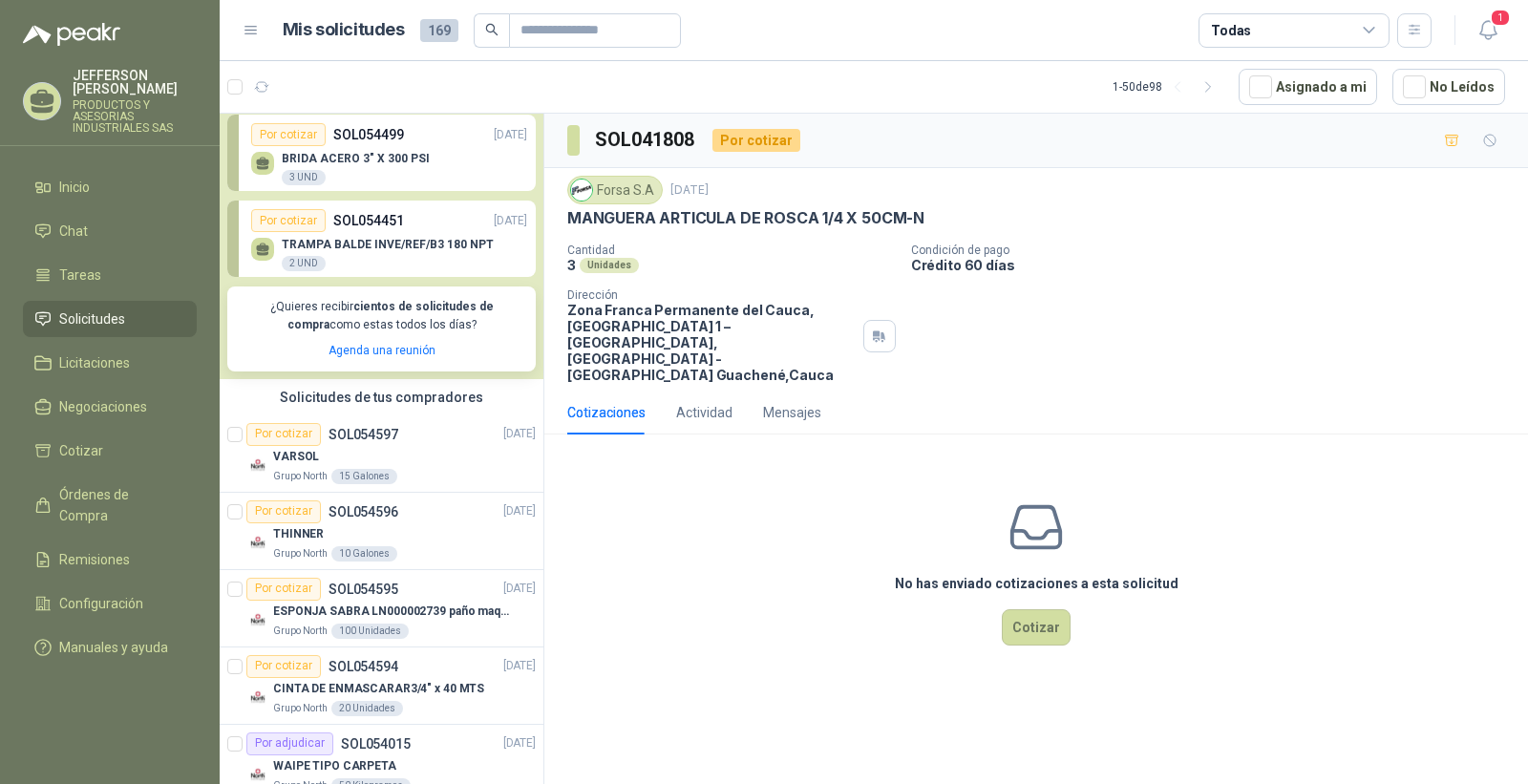
scroll to position [530, 0]
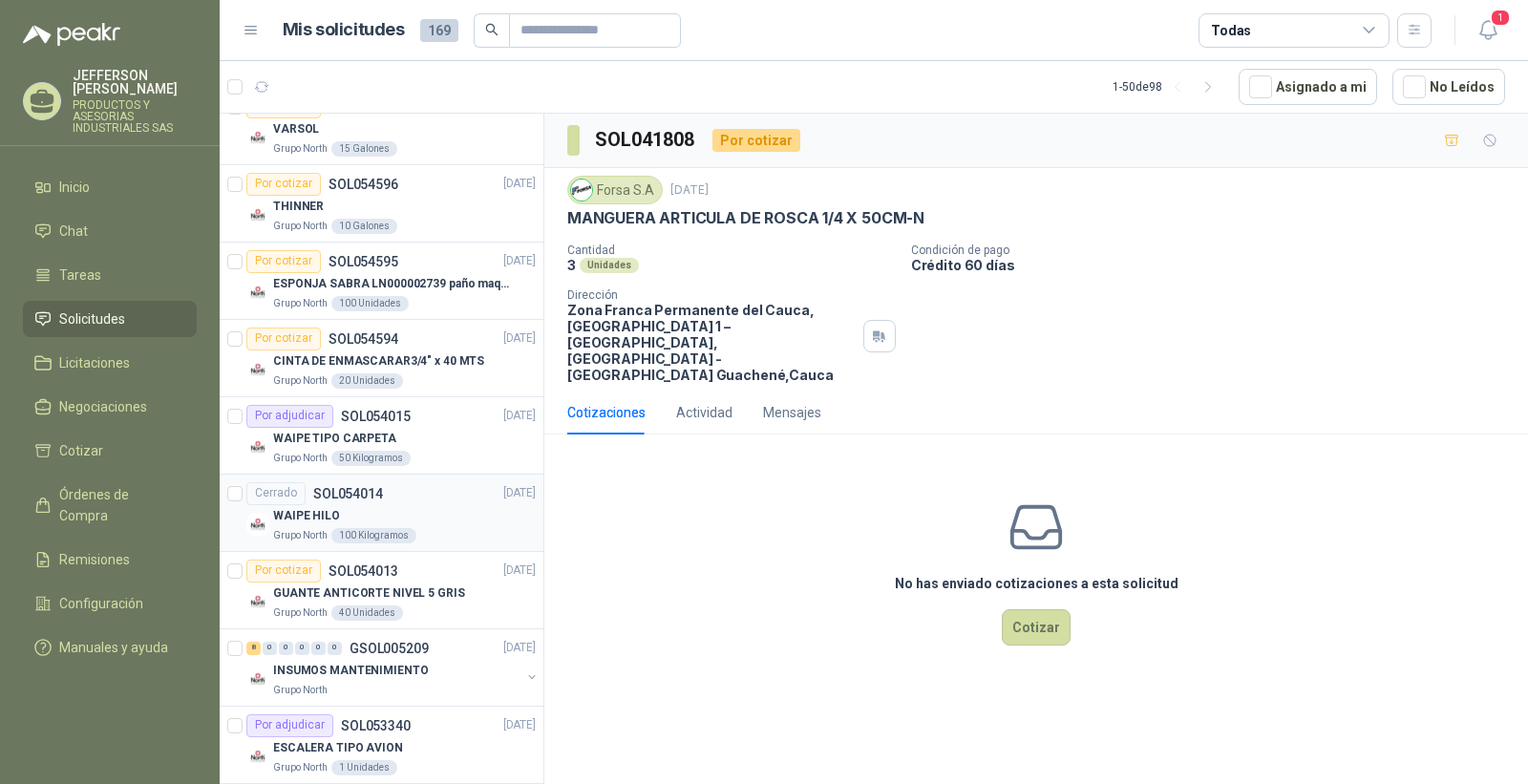
click at [273, 493] on div "Cerrado" at bounding box center [276, 493] width 60 height 23
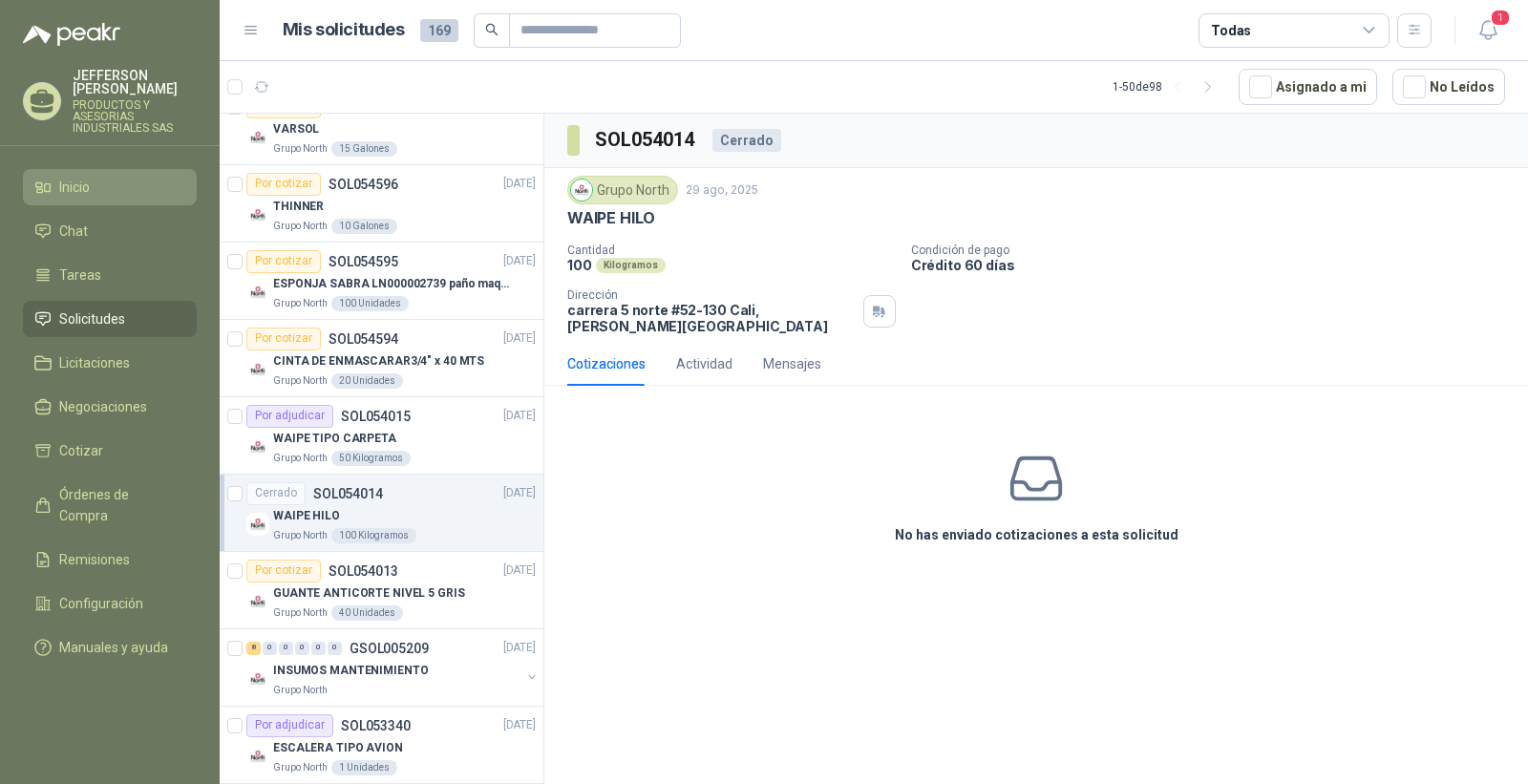
click at [129, 197] on li "Inicio" at bounding box center [110, 187] width 151 height 21
